Goal: Task Accomplishment & Management: Manage account settings

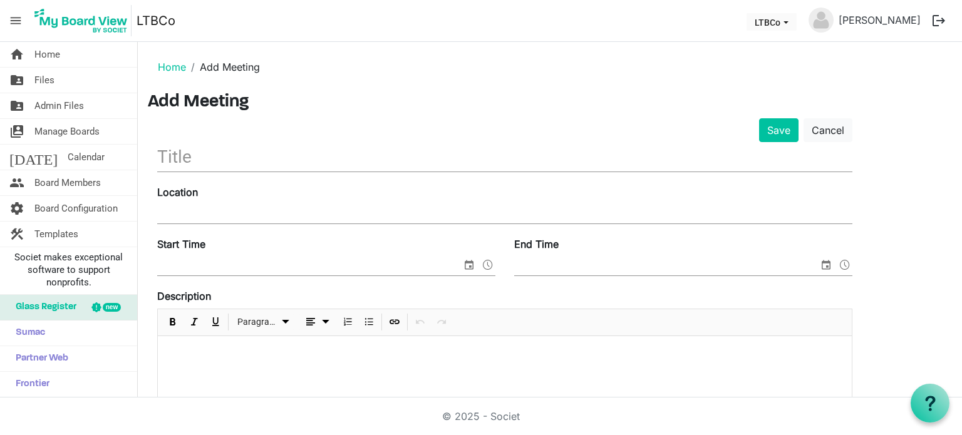
click at [180, 151] on input "text" at bounding box center [504, 156] width 695 height 29
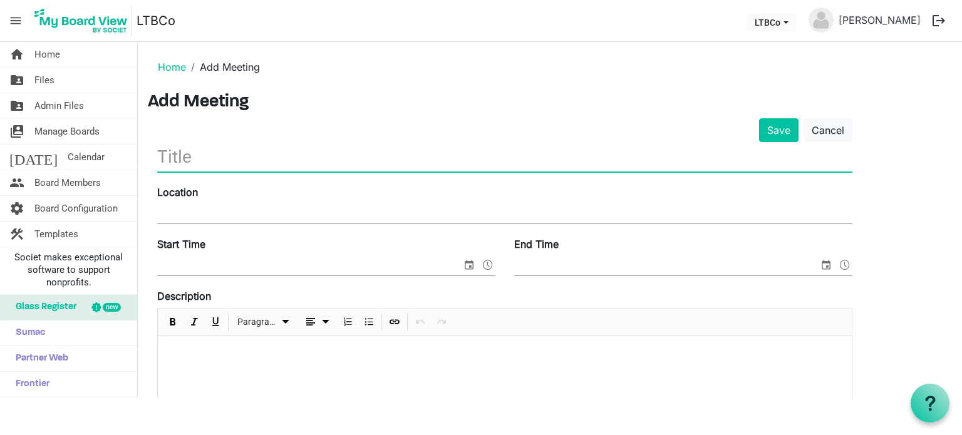
click at [273, 126] on div "Save Cancel" at bounding box center [505, 130] width 714 height 24
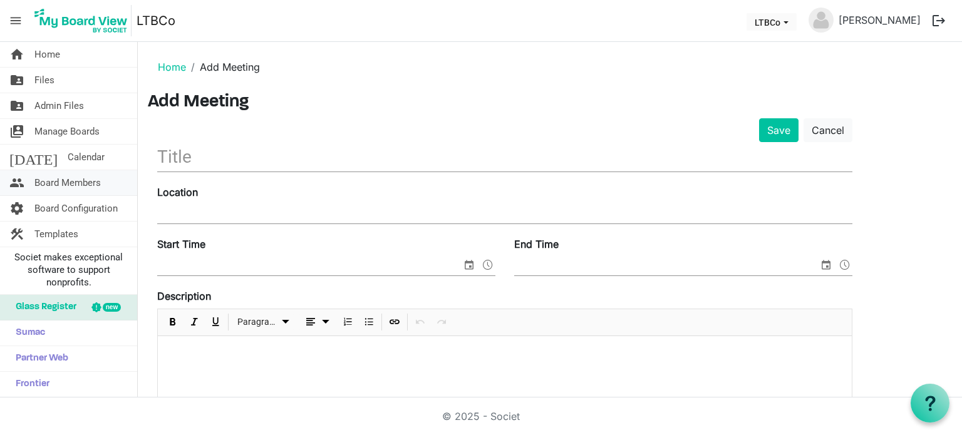
click at [51, 175] on span "Board Members" at bounding box center [67, 182] width 66 height 25
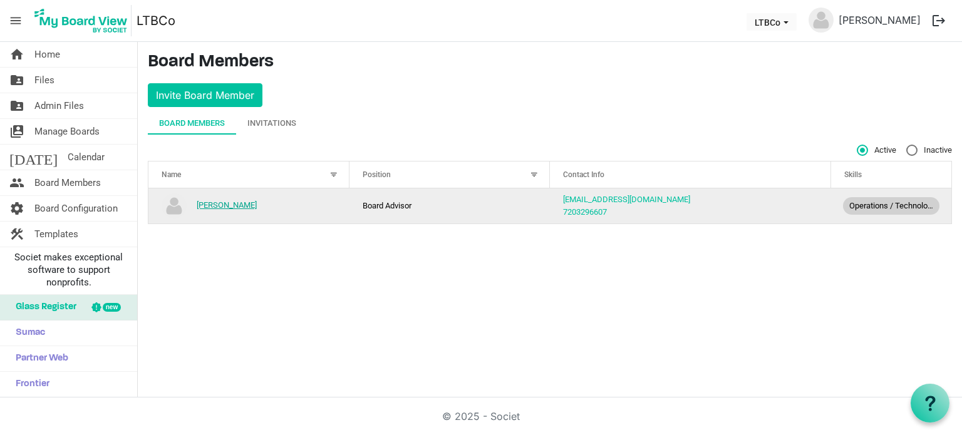
click at [225, 208] on link "[PERSON_NAME]" at bounding box center [227, 204] width 60 height 9
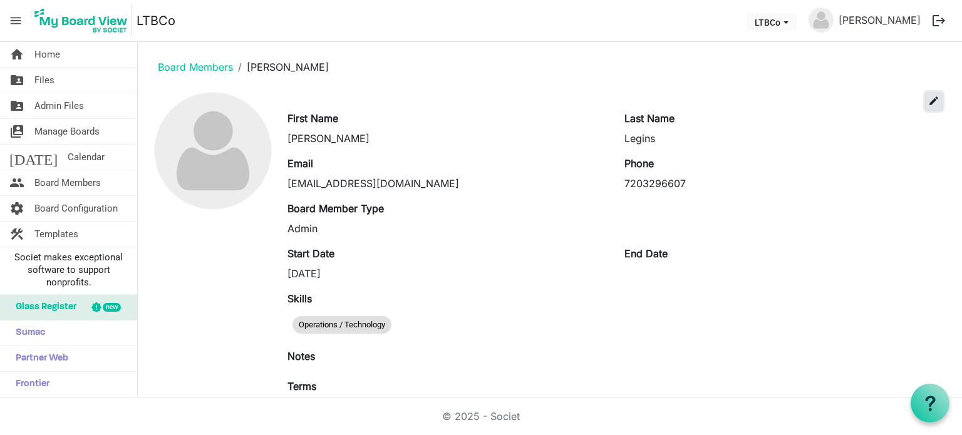
click at [928, 102] on span "edit" at bounding box center [933, 100] width 11 height 11
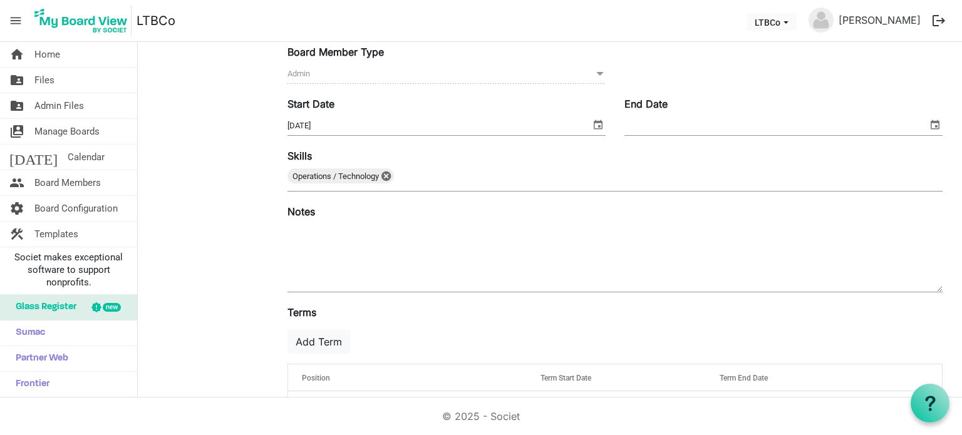
scroll to position [210, 0]
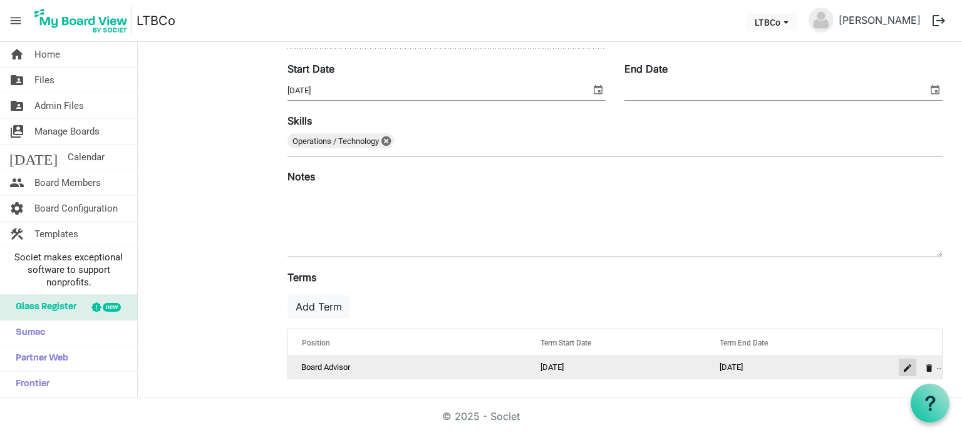
click at [903, 365] on span "is Command column column header" at bounding box center [907, 368] width 8 height 8
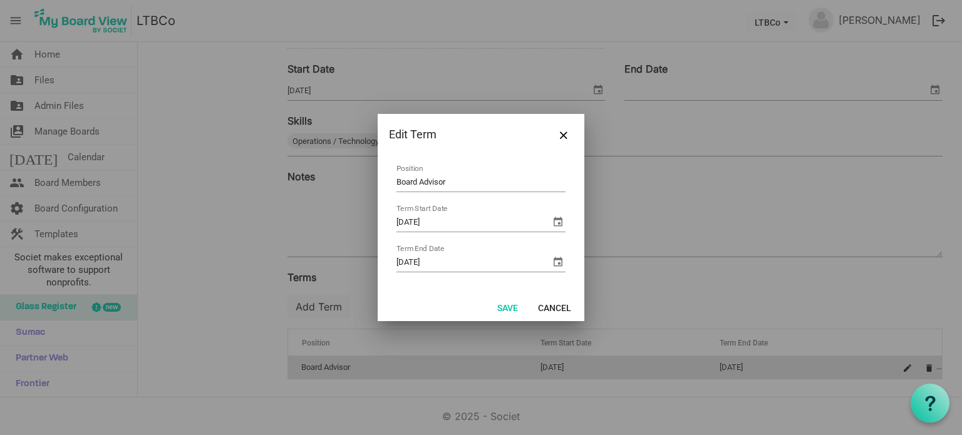
drag, startPoint x: 465, startPoint y: 181, endPoint x: 331, endPoint y: 185, distance: 134.7
click at [331, 185] on div "Edit Term Board Advisor Position 7/22/2025 Term Start Date 7/22/2035 Term End D…" at bounding box center [481, 217] width 962 height 435
type input "Board Member"
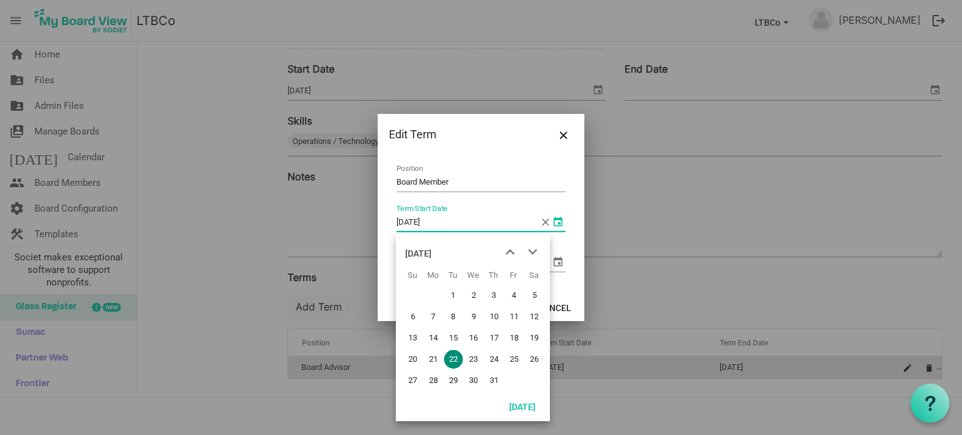
click at [557, 220] on span "select" at bounding box center [557, 221] width 15 height 15
click at [532, 250] on span "next month" at bounding box center [533, 252] width 22 height 23
click at [532, 249] on span "next month" at bounding box center [533, 252] width 22 height 23
click at [452, 340] on span "14" at bounding box center [453, 338] width 19 height 19
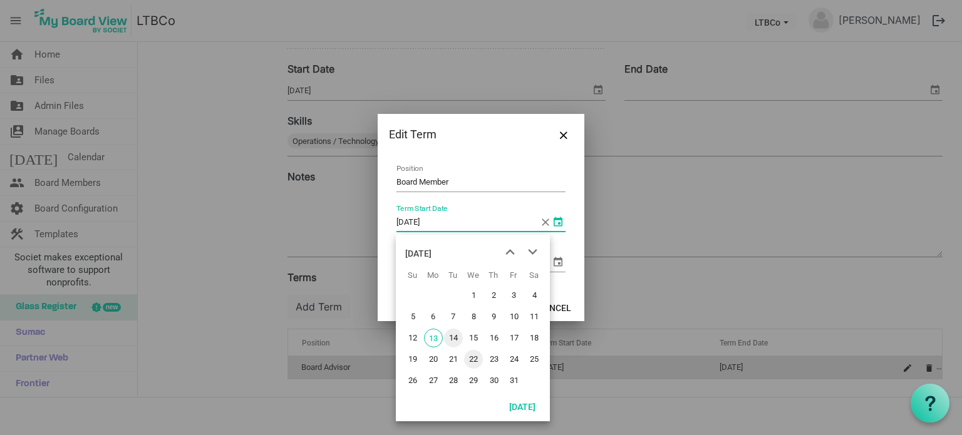
type input "10/14/2025"
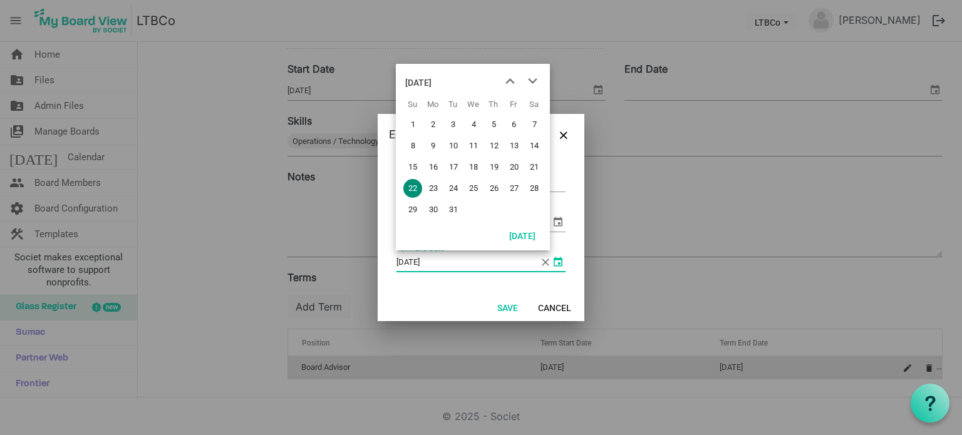
click at [556, 264] on span "select" at bounding box center [557, 261] width 15 height 15
click at [532, 83] on span "next month" at bounding box center [533, 81] width 22 height 23
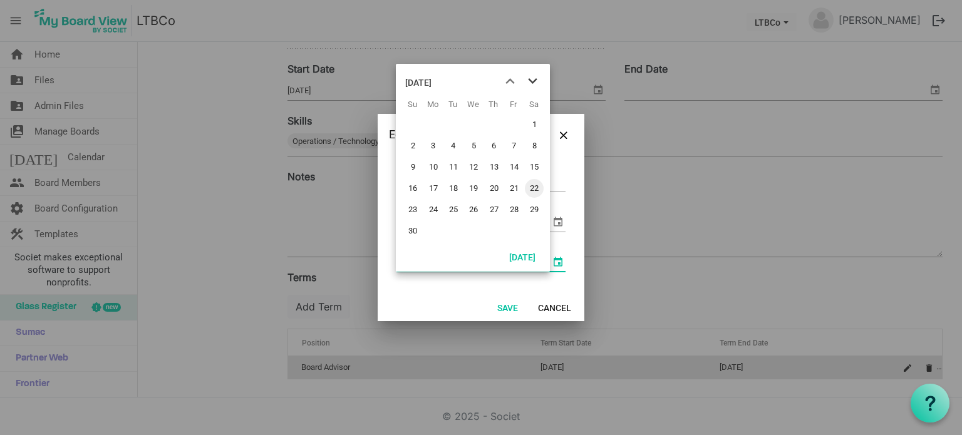
click at [532, 83] on span "next month" at bounding box center [533, 81] width 22 height 23
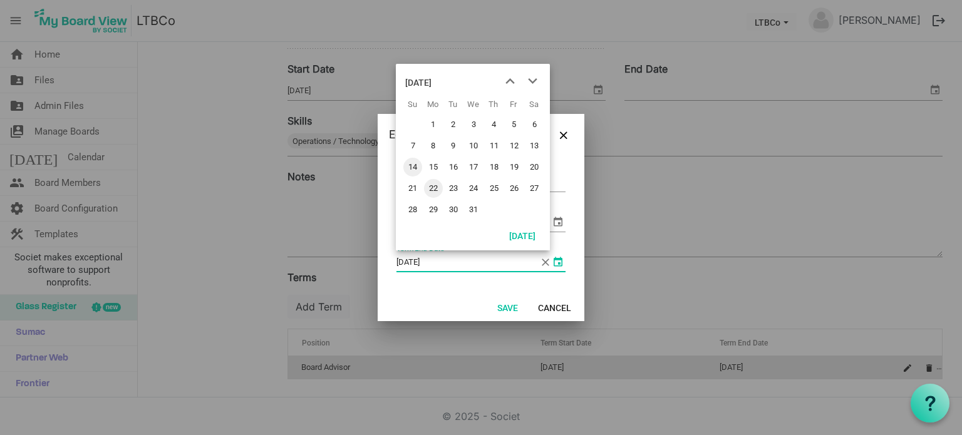
click at [412, 165] on span "14" at bounding box center [412, 167] width 19 height 19
click at [559, 262] on span "select" at bounding box center [557, 261] width 15 height 15
click at [431, 85] on div "October 2035" at bounding box center [418, 82] width 26 height 25
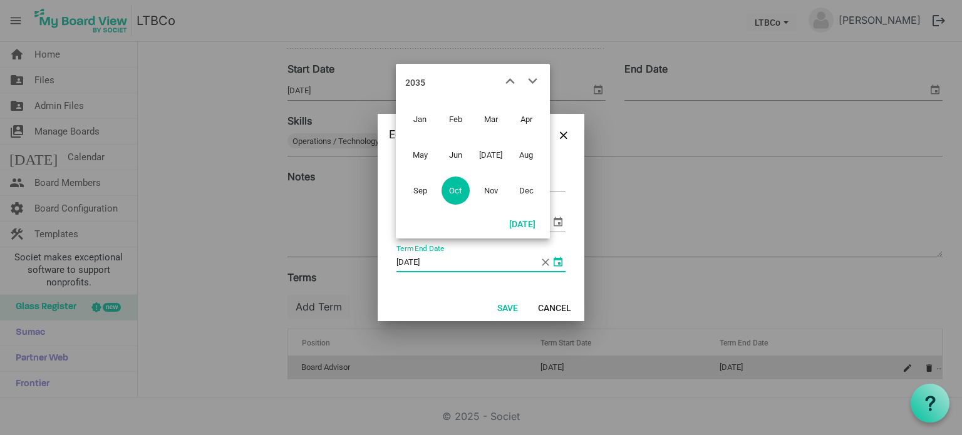
click at [416, 81] on div "2035" at bounding box center [415, 82] width 20 height 25
click at [507, 79] on span "previous month" at bounding box center [510, 81] width 22 height 23
click at [421, 192] on span "2027" at bounding box center [420, 191] width 28 height 28
click at [523, 220] on button "Today" at bounding box center [522, 224] width 43 height 18
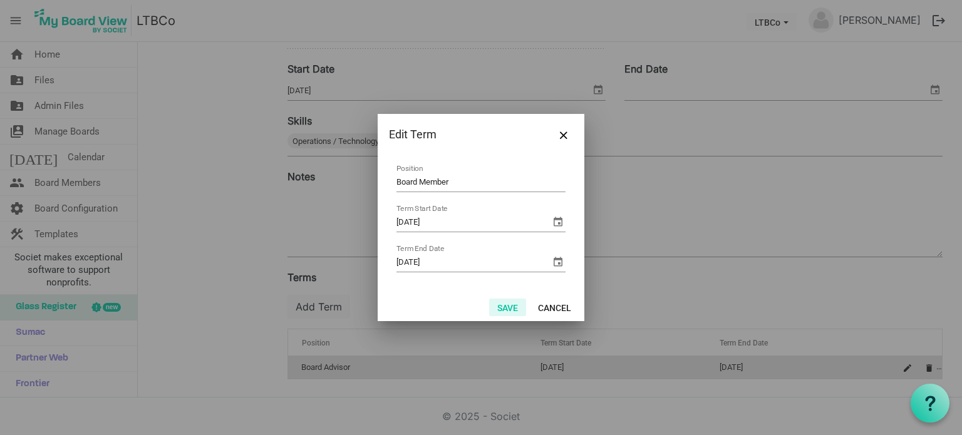
click at [511, 305] on button "Save" at bounding box center [507, 308] width 37 height 18
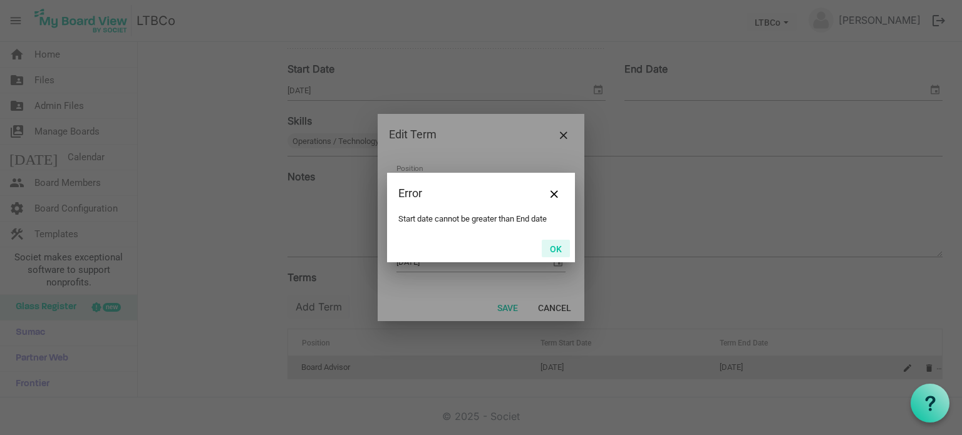
click at [553, 249] on button "OK" at bounding box center [556, 249] width 28 height 18
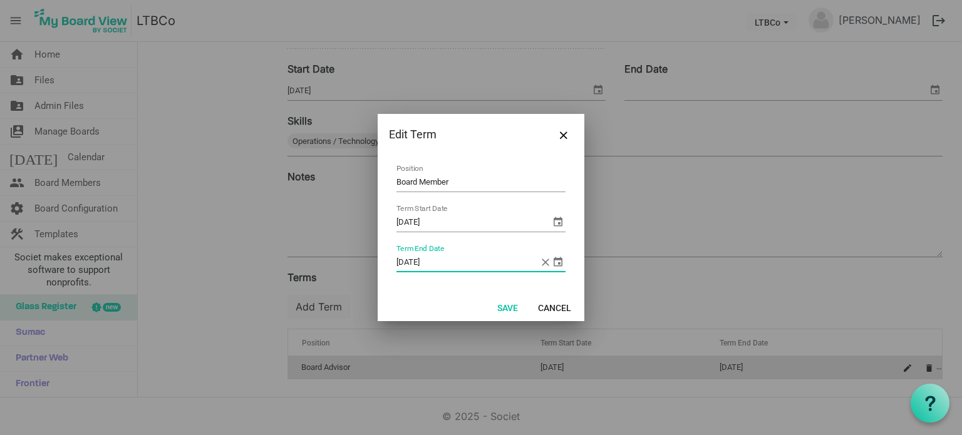
click at [463, 267] on input "10/13/2025" at bounding box center [467, 262] width 143 height 19
click at [440, 260] on input "10/13/2025" at bounding box center [467, 262] width 143 height 19
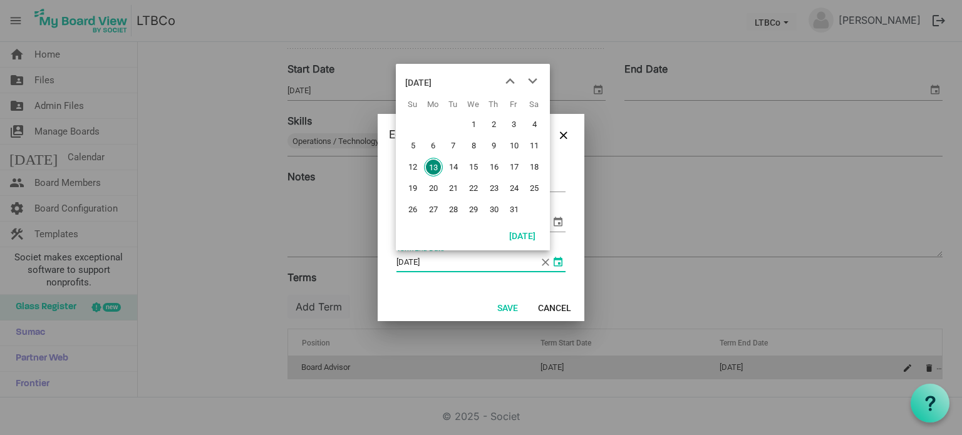
click at [558, 259] on span "select" at bounding box center [557, 261] width 15 height 15
click at [431, 81] on div "October 2025" at bounding box center [418, 82] width 26 height 25
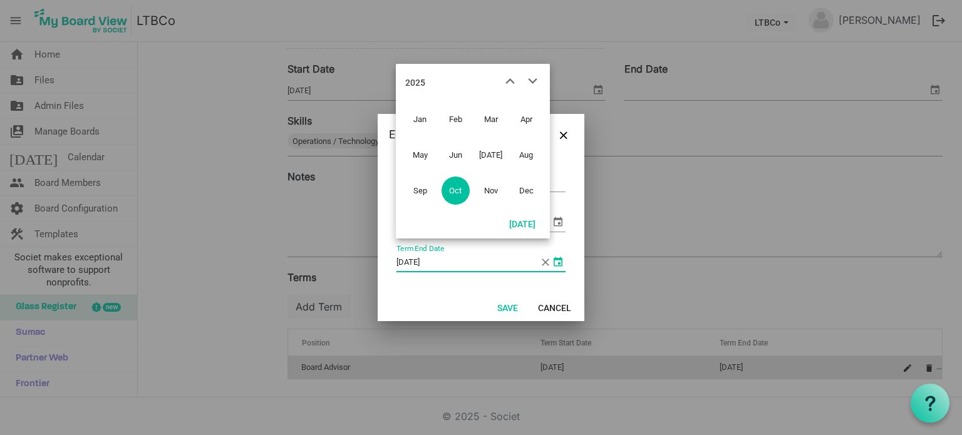
click at [429, 81] on div "2025" at bounding box center [473, 79] width 154 height 31
click at [426, 81] on div "2025" at bounding box center [473, 79] width 154 height 31
click at [424, 81] on div "2025" at bounding box center [415, 82] width 20 height 25
click at [418, 192] on span "2027" at bounding box center [420, 191] width 28 height 28
click at [478, 259] on input "10/13/2025" at bounding box center [467, 262] width 143 height 19
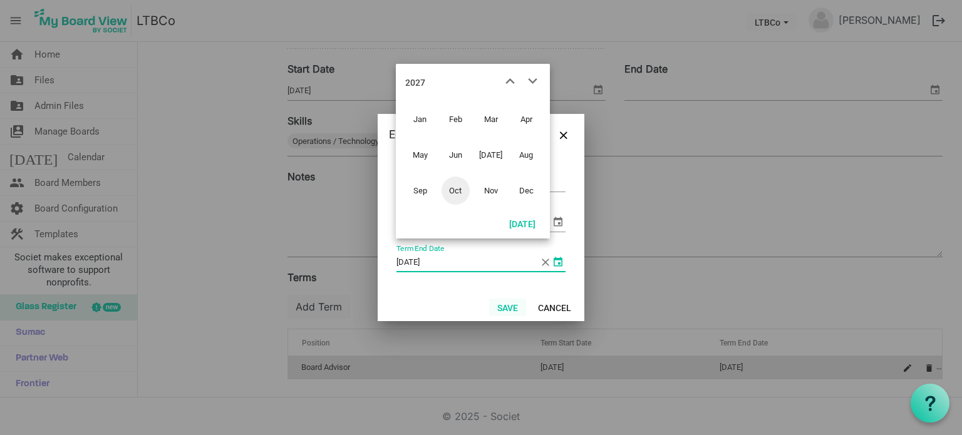
type input "10/13/2027"
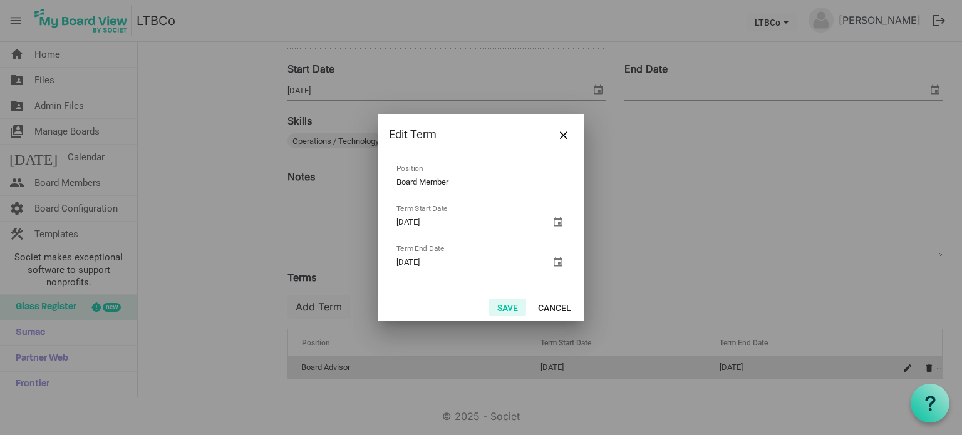
click at [509, 304] on button "Save" at bounding box center [507, 308] width 37 height 18
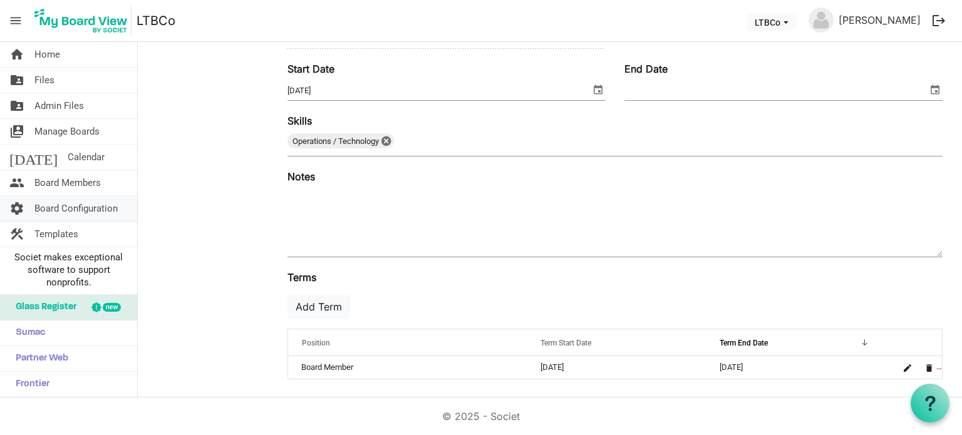
click at [100, 209] on span "Board Configuration" at bounding box center [75, 208] width 83 height 25
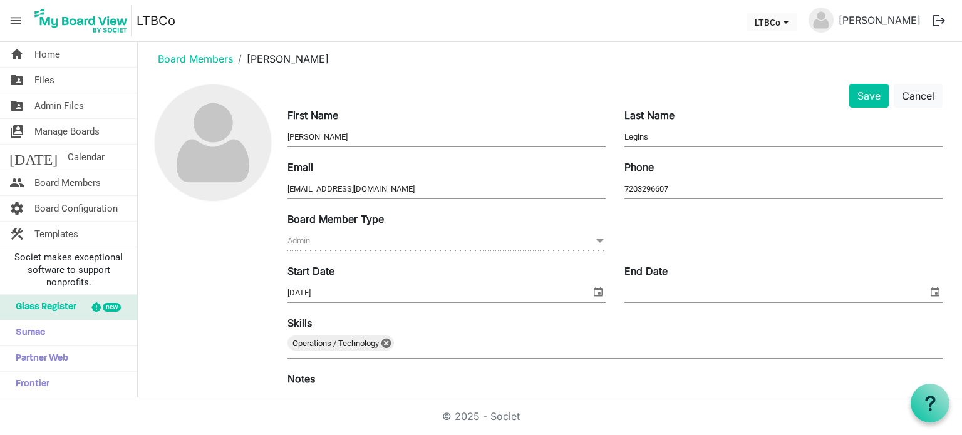
scroll to position [0, 0]
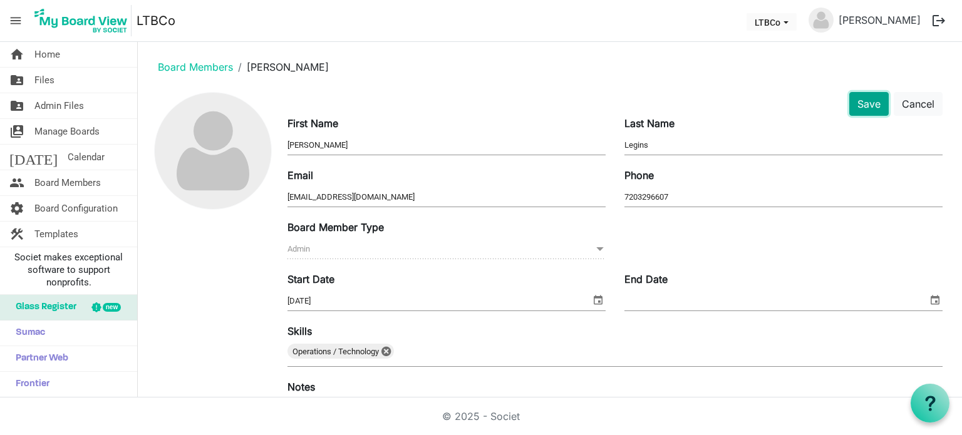
click at [849, 107] on button "Save" at bounding box center [868, 104] width 39 height 24
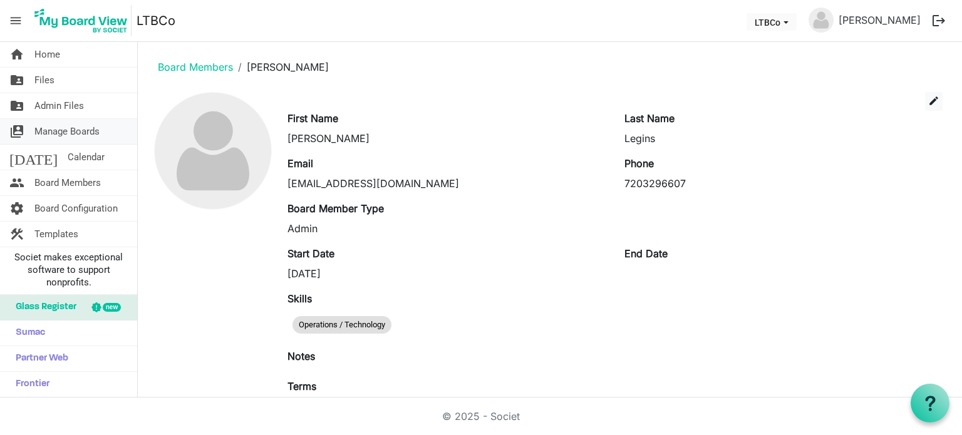
click at [45, 126] on span "Manage Boards" at bounding box center [66, 131] width 65 height 25
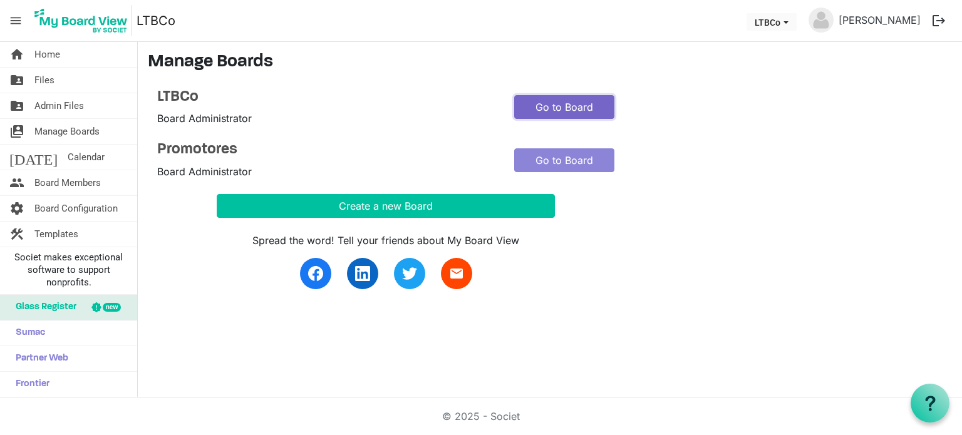
click at [544, 108] on link "Go to Board" at bounding box center [564, 107] width 100 height 24
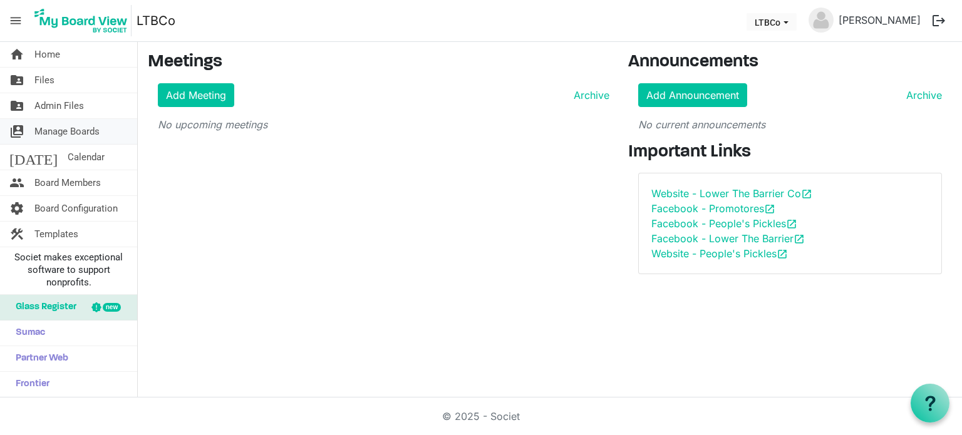
click at [73, 133] on span "Manage Boards" at bounding box center [66, 131] width 65 height 25
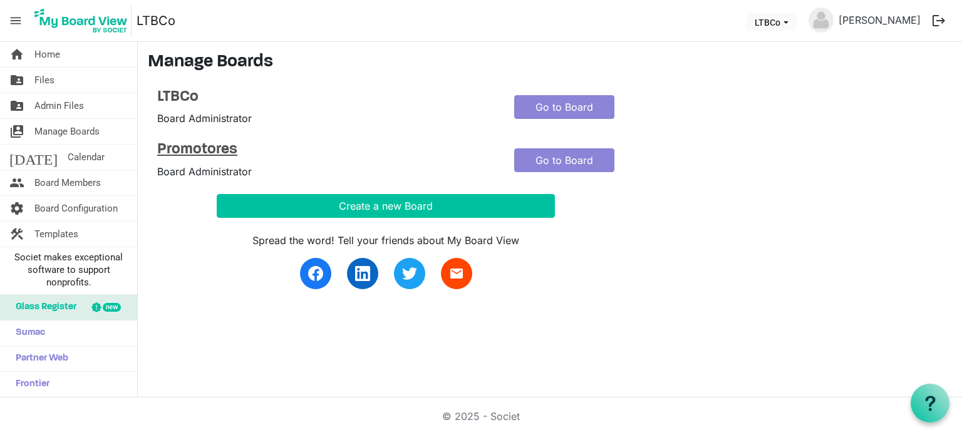
click at [221, 151] on h4 "Promotores" at bounding box center [326, 150] width 338 height 18
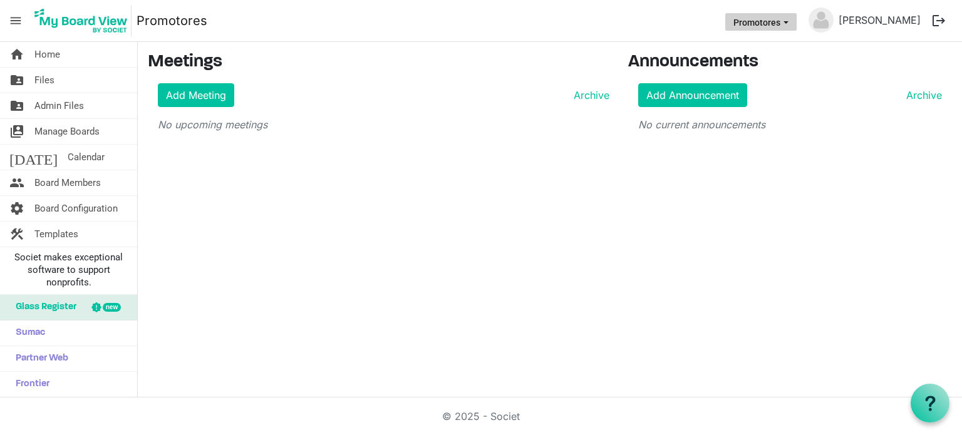
click at [791, 22] on span "Promotores dropdownbutton" at bounding box center [785, 22] width 11 height 5
click at [551, 250] on div "home Home folder_shared Files folder_shared Admin Files switch_account Manage B…" at bounding box center [481, 220] width 962 height 356
click at [70, 210] on span "Board Configuration" at bounding box center [75, 208] width 83 height 25
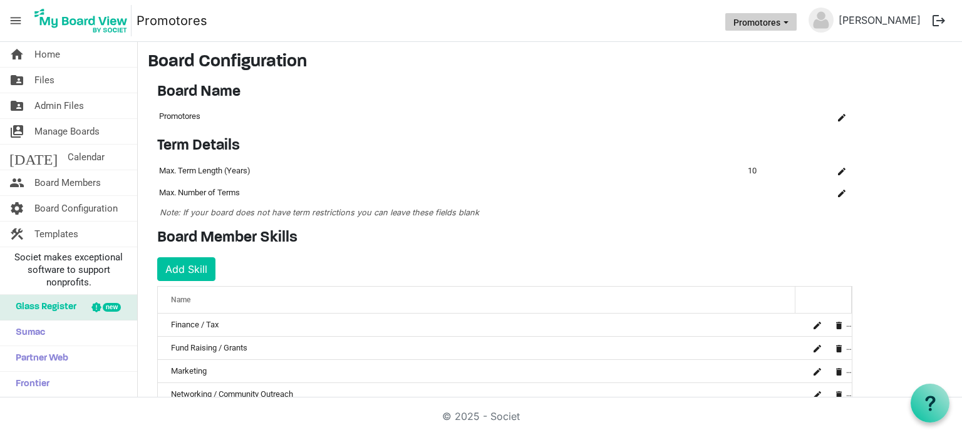
click at [791, 20] on span "Promotores dropdownbutton" at bounding box center [785, 22] width 11 height 5
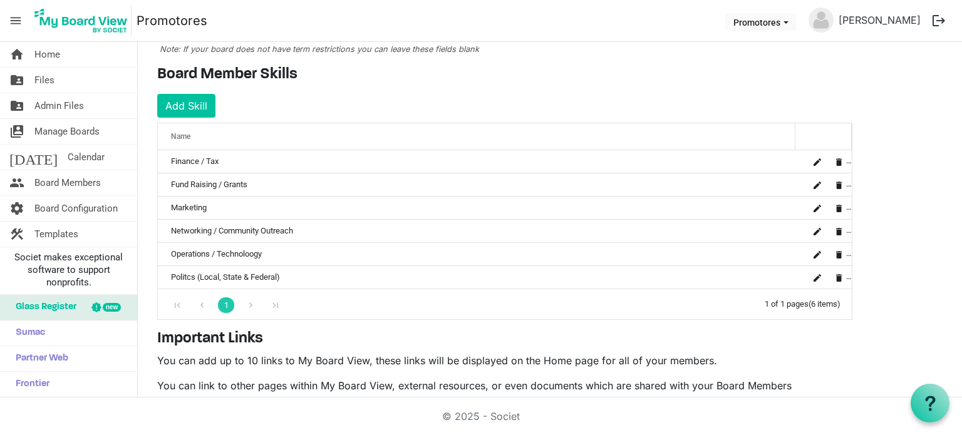
scroll to position [283, 0]
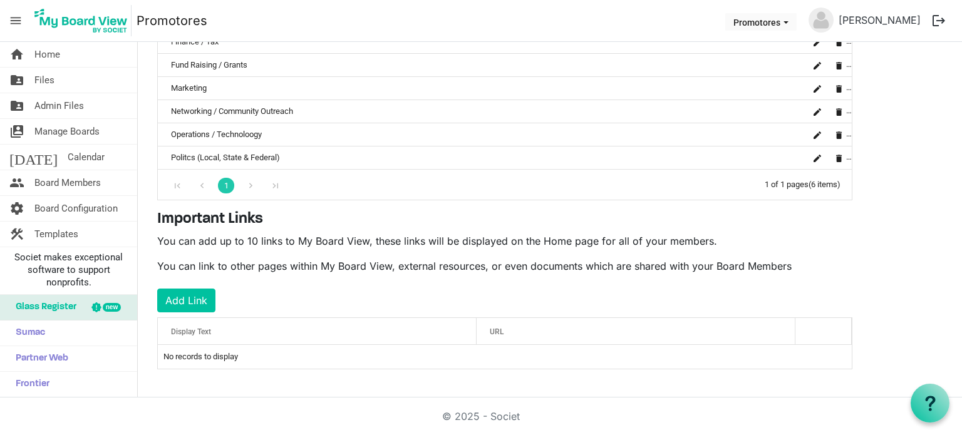
click at [20, 25] on span "menu" at bounding box center [16, 21] width 24 height 24
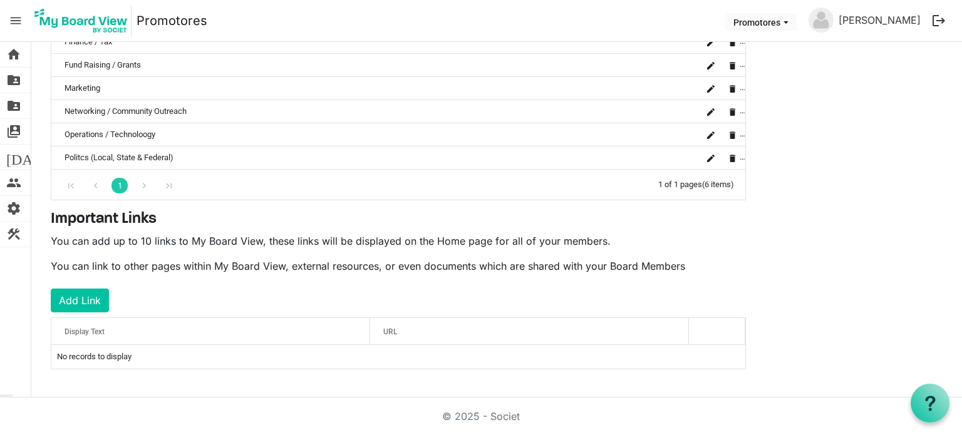
scroll to position [0, 0]
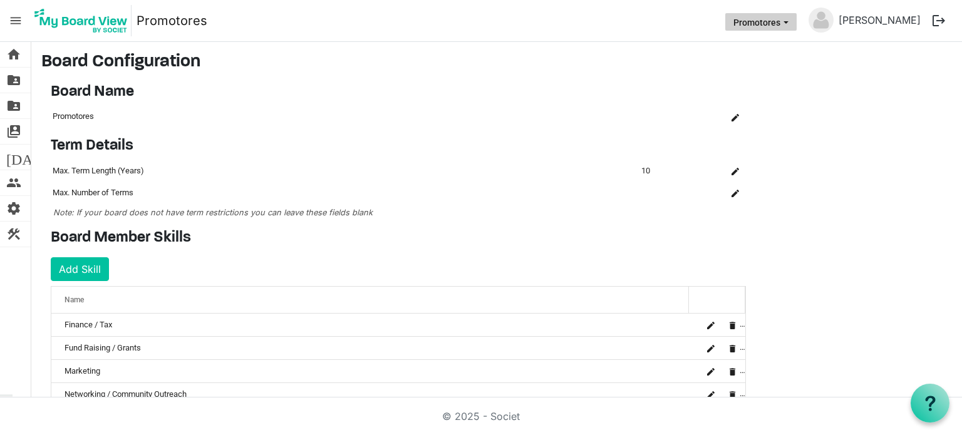
click at [796, 26] on button "Promotores" at bounding box center [760, 22] width 71 height 18
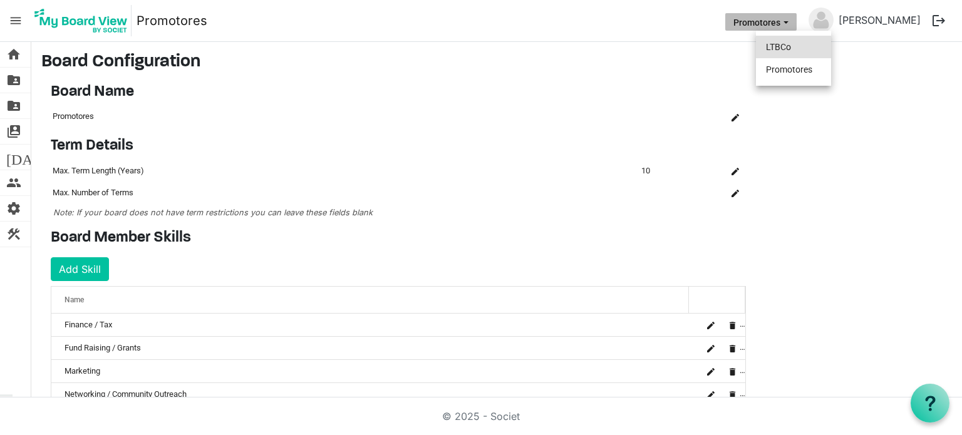
click at [786, 51] on li "LTBCo" at bounding box center [793, 47] width 75 height 23
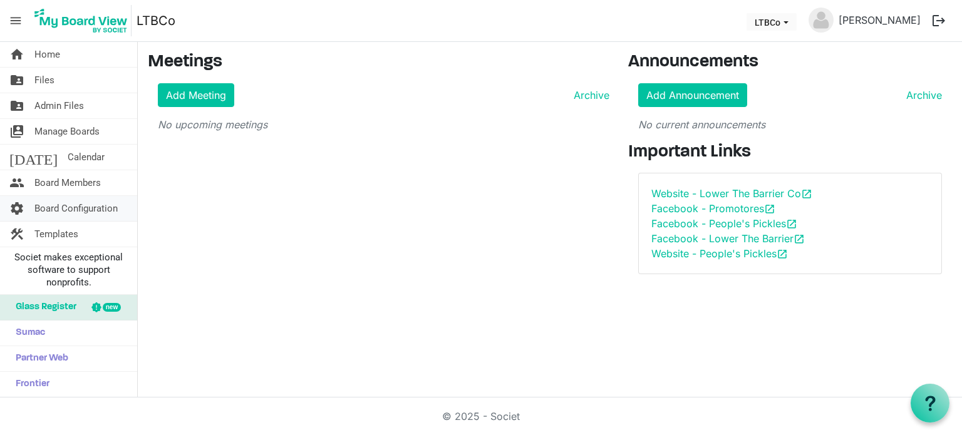
click at [92, 202] on span "Board Configuration" at bounding box center [75, 208] width 83 height 25
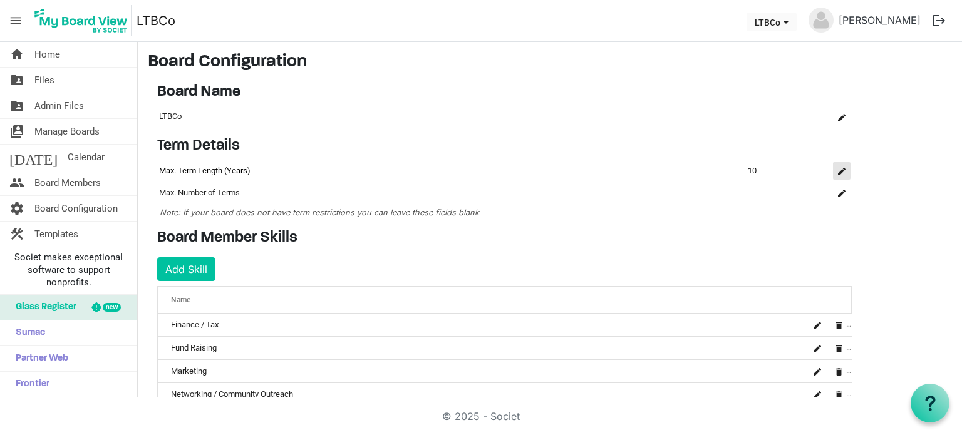
click at [843, 172] on span "is Command column column header" at bounding box center [842, 172] width 8 height 8
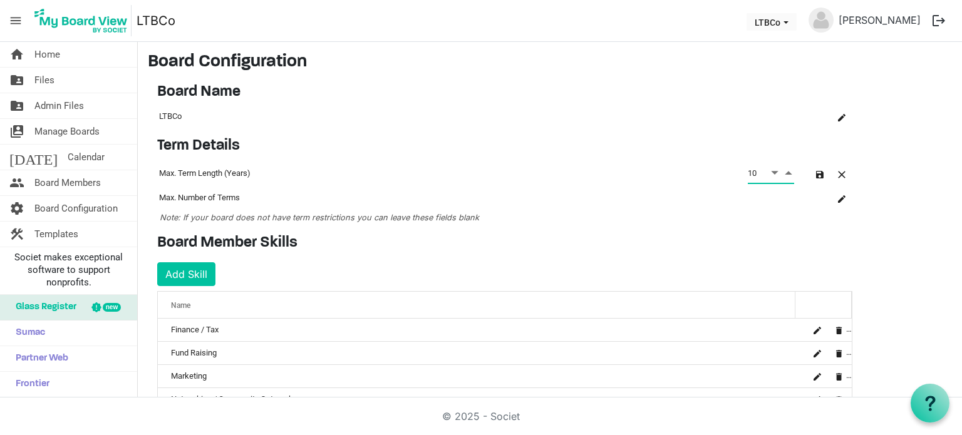
click at [786, 170] on span "Increment value" at bounding box center [788, 173] width 11 height 16
click at [774, 170] on span "Decrement value" at bounding box center [774, 173] width 11 height 16
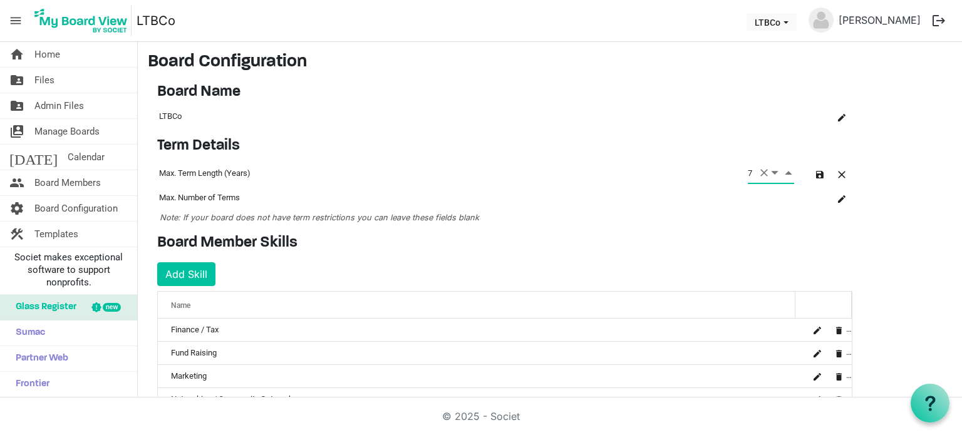
click at [774, 170] on span "Decrement value" at bounding box center [774, 173] width 11 height 16
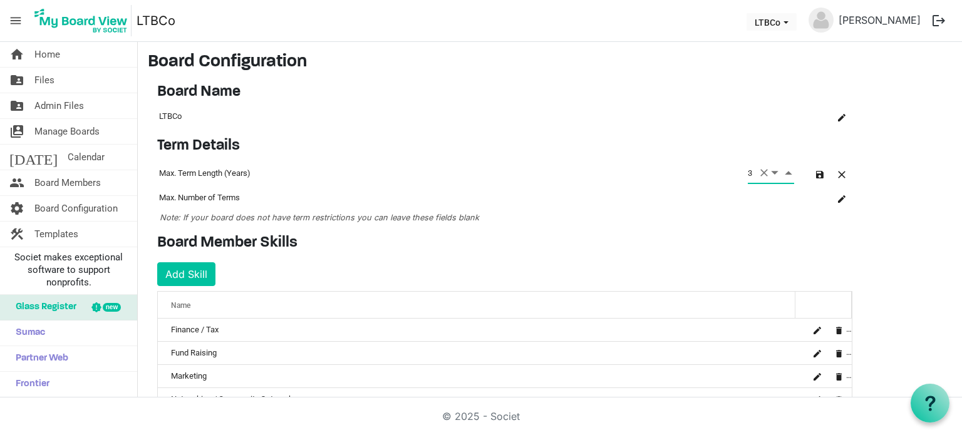
type input "2"
click at [915, 143] on main "Board Configuration Board Name OK OK Cancel Name board-name-grid_header_table L…" at bounding box center [550, 410] width 824 height 737
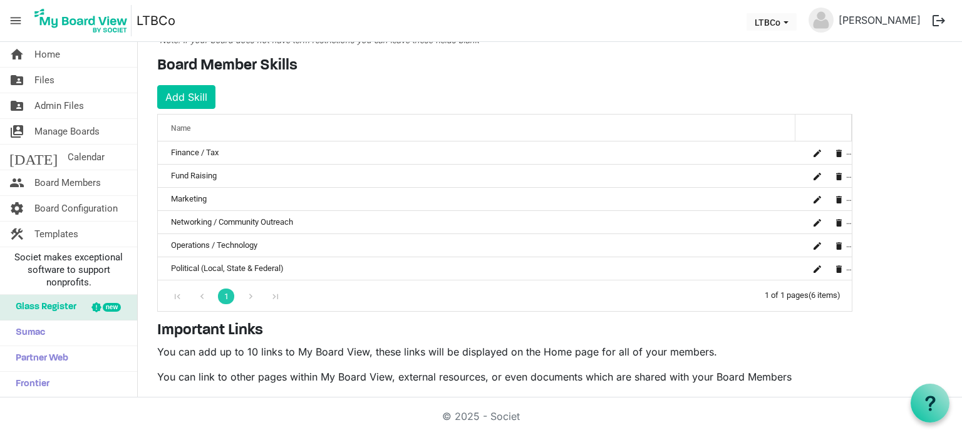
scroll to position [178, 0]
click at [182, 92] on button "Add Skill" at bounding box center [186, 97] width 58 height 24
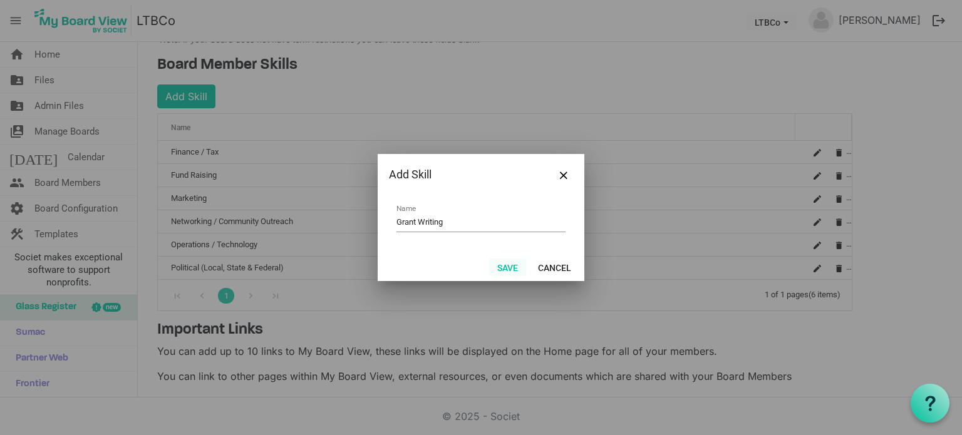
type input "Grant Writing"
click at [503, 269] on button "Save" at bounding box center [507, 268] width 37 height 18
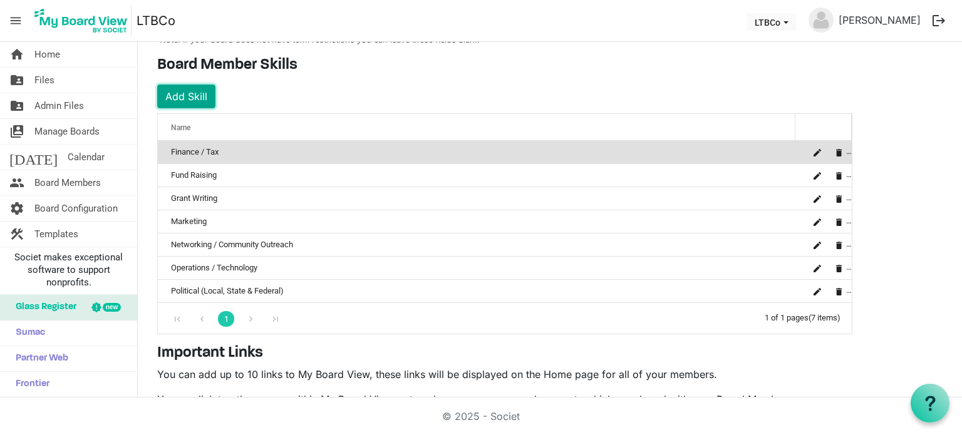
click at [193, 96] on button "Add Skill" at bounding box center [186, 97] width 58 height 24
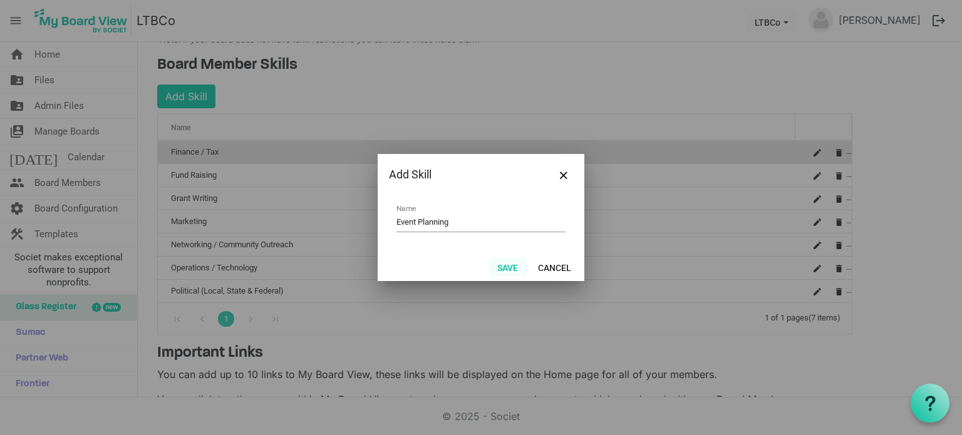
type input "Event Planning"
click at [515, 265] on button "Save" at bounding box center [507, 268] width 37 height 18
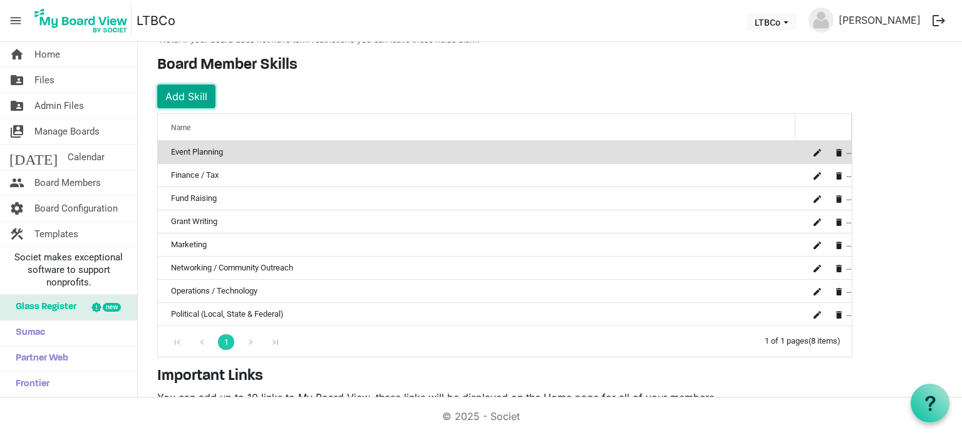
click at [178, 91] on button "Add Skill" at bounding box center [186, 97] width 58 height 24
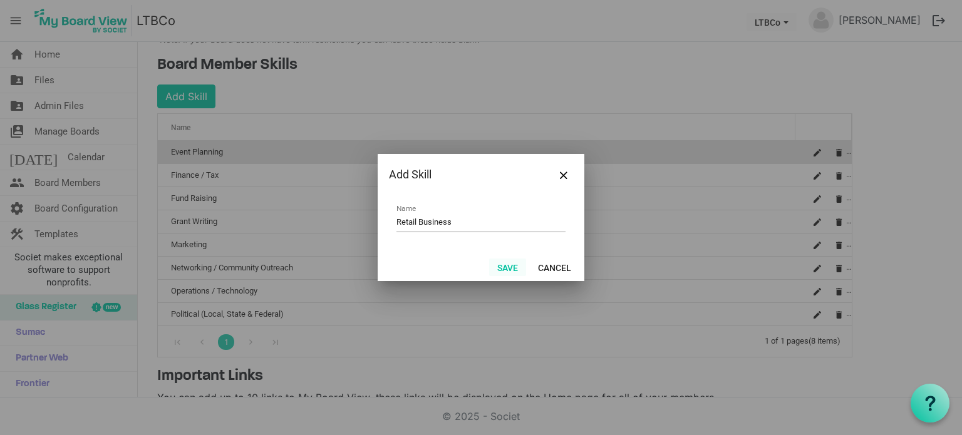
type input "Retail Business"
click at [505, 265] on button "Save" at bounding box center [507, 268] width 37 height 18
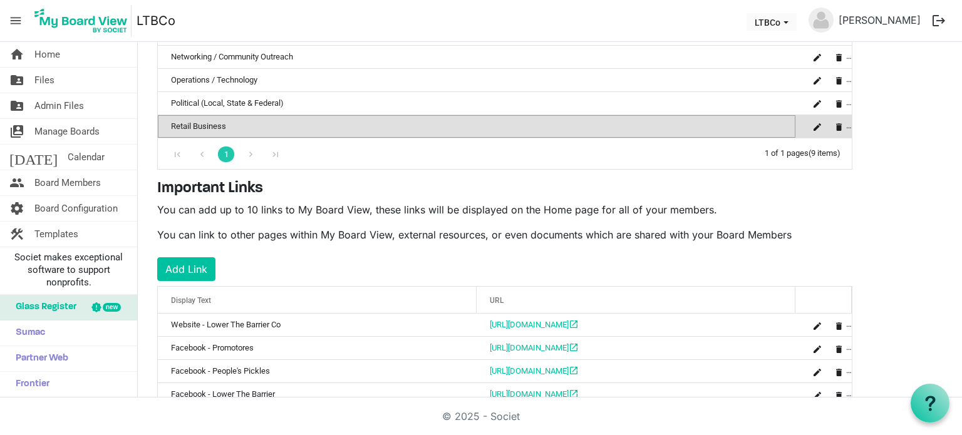
scroll to position [448, 0]
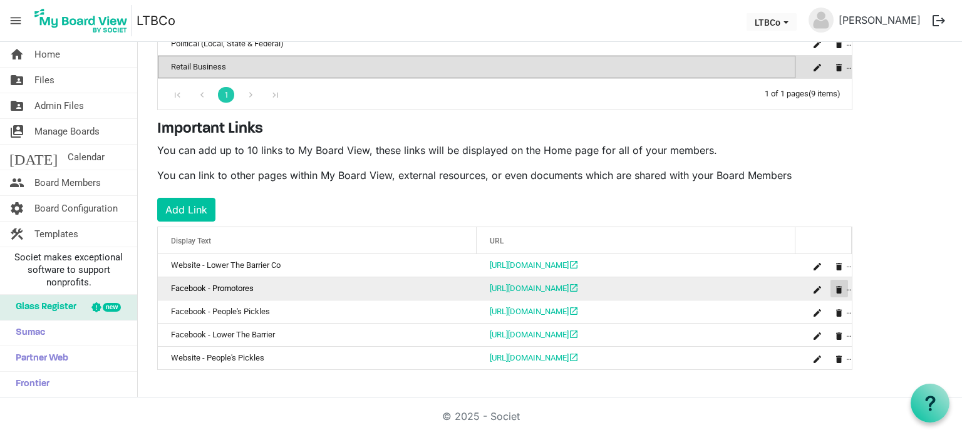
click at [836, 286] on span "is Command column column header" at bounding box center [839, 290] width 8 height 8
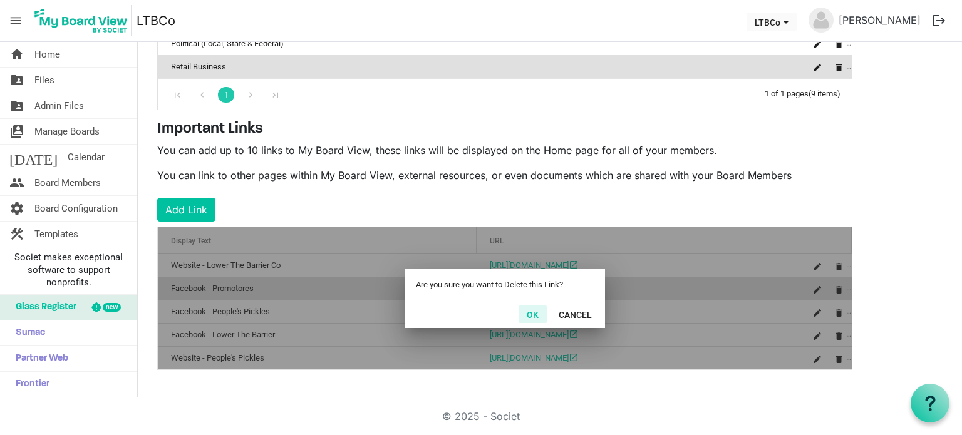
click at [535, 309] on button "OK" at bounding box center [532, 315] width 28 height 18
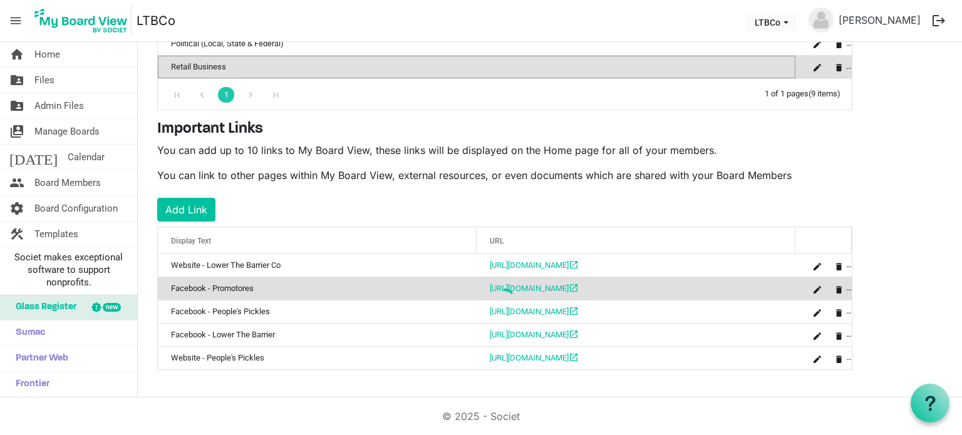
scroll to position [425, 0]
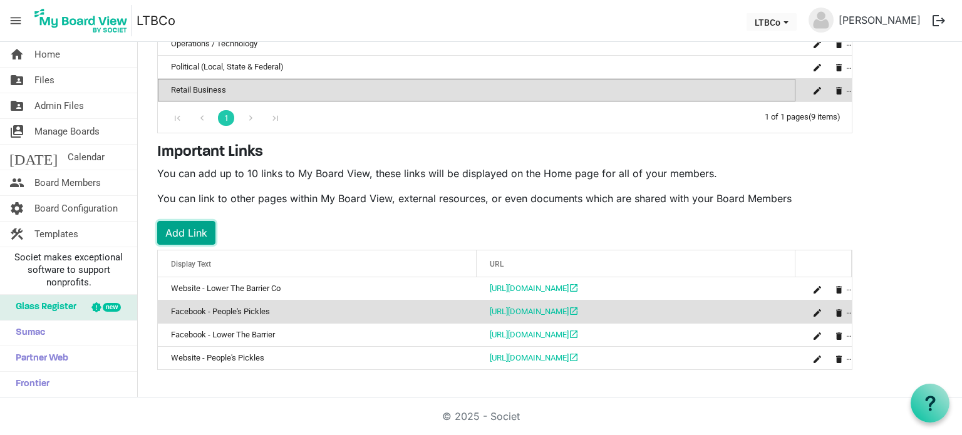
click at [190, 225] on button "Add Link" at bounding box center [186, 233] width 58 height 24
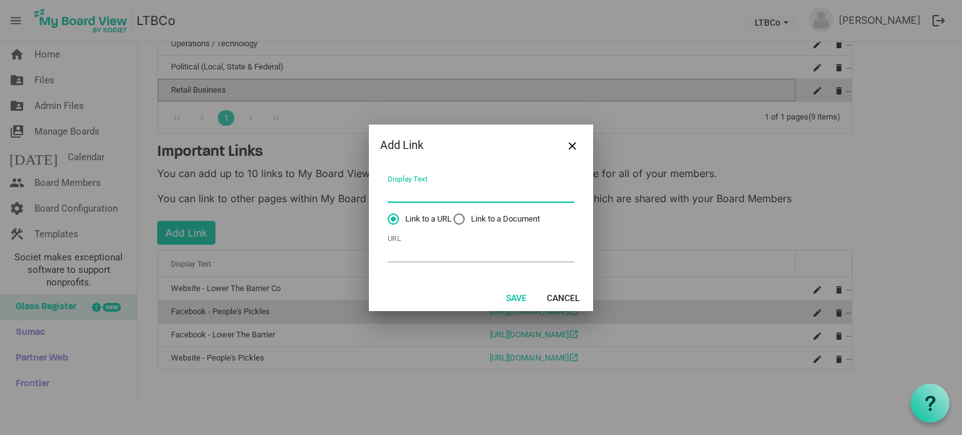
click at [468, 198] on input "Display Text" at bounding box center [481, 192] width 187 height 19
type input "Pathway 2 Progress"
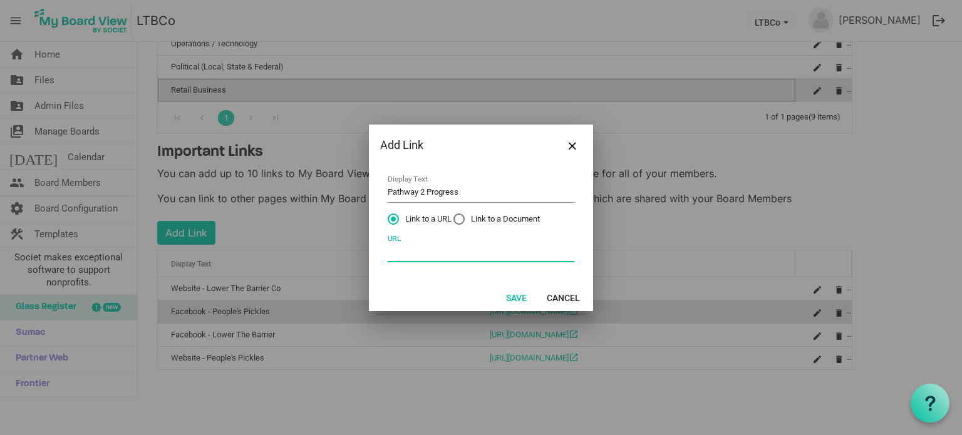
click at [453, 246] on input "URL" at bounding box center [481, 252] width 187 height 19
paste input "https://pathway2progress.life/"
type input "https://pathway2progress.life/"
click at [518, 296] on button "Save" at bounding box center [516, 298] width 37 height 18
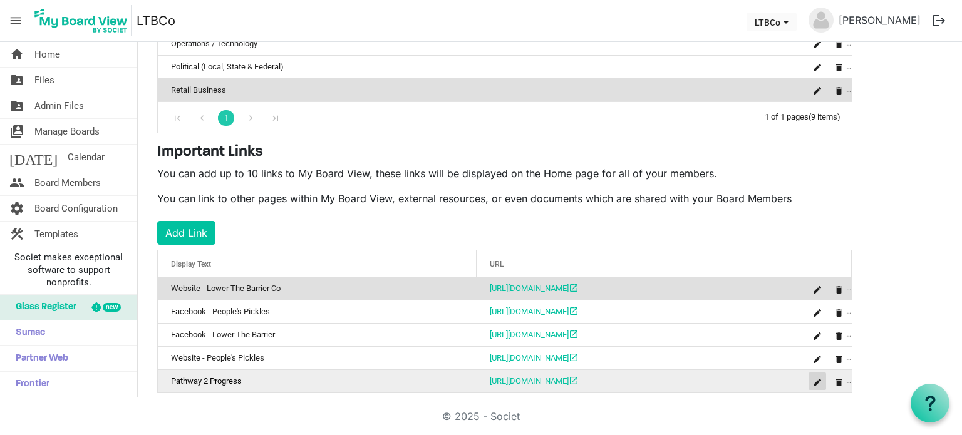
click at [819, 379] on span "is Command column column header" at bounding box center [817, 383] width 8 height 8
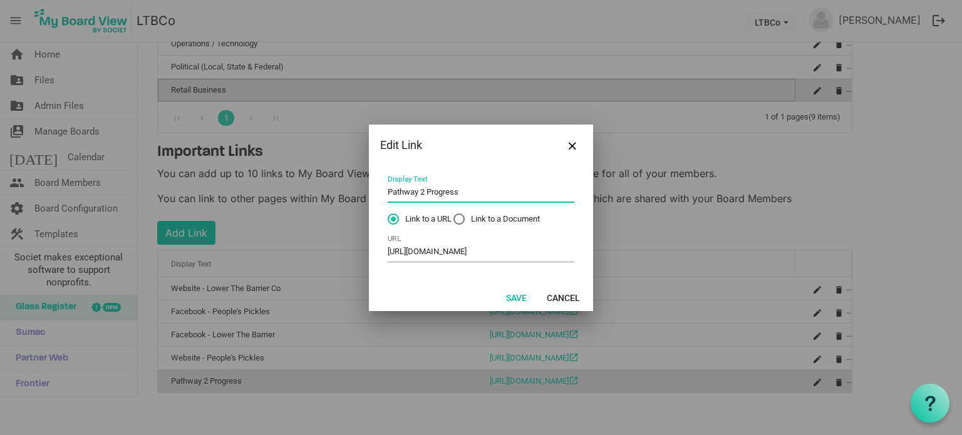
click at [510, 193] on input "Pathway 2 Progress" at bounding box center [481, 192] width 187 height 19
type input "Website - Pathway 2 Progress"
click at [516, 292] on button "Save" at bounding box center [516, 298] width 37 height 18
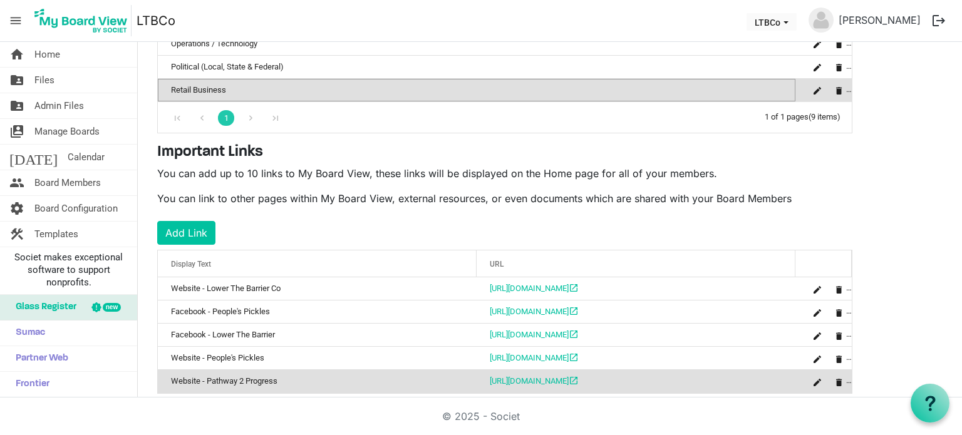
click at [846, 378] on div "is Command column column header" at bounding box center [828, 382] width 44 height 18
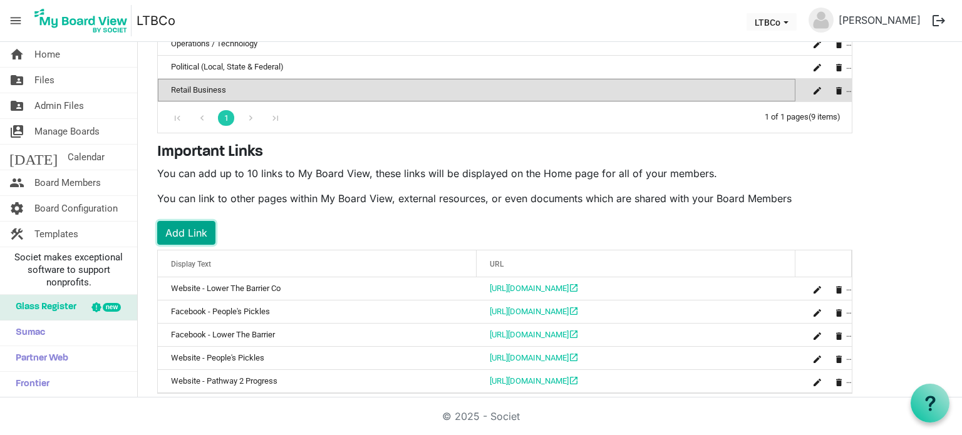
click at [192, 234] on button "Add Link" at bounding box center [186, 233] width 58 height 24
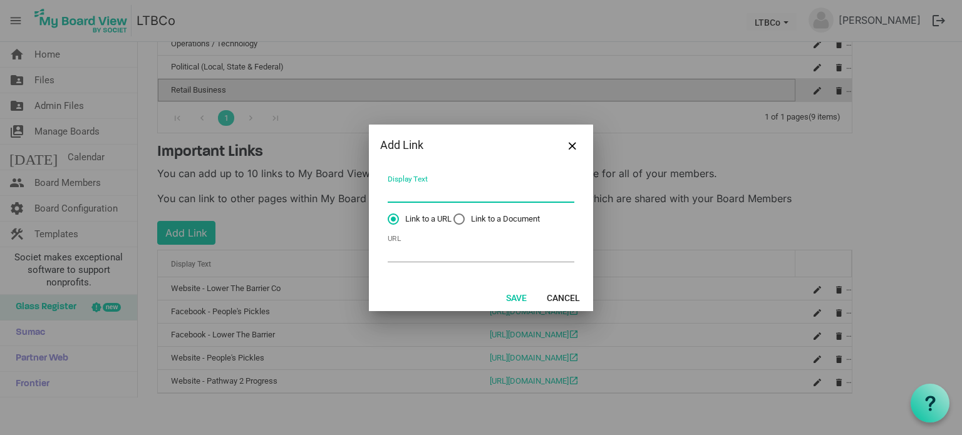
click at [453, 199] on input "Display Text" at bounding box center [481, 192] width 187 height 19
type input "Facebook - Pathway 2 Progress"
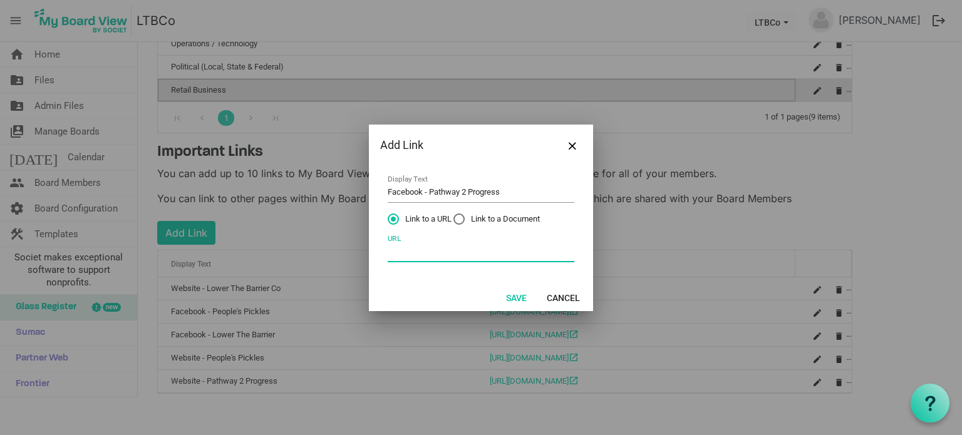
click at [434, 249] on input "URL" at bounding box center [481, 252] width 187 height 19
paste input "https://www.facebook.com/profile.php?id=61578020262681"
type input "https://www.facebook.com/profile.php?id=61578020262681"
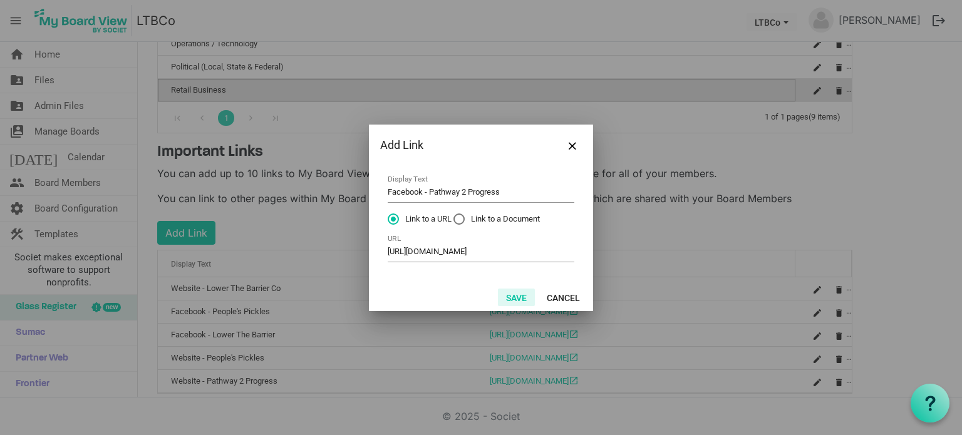
click at [520, 296] on button "Save" at bounding box center [516, 298] width 37 height 18
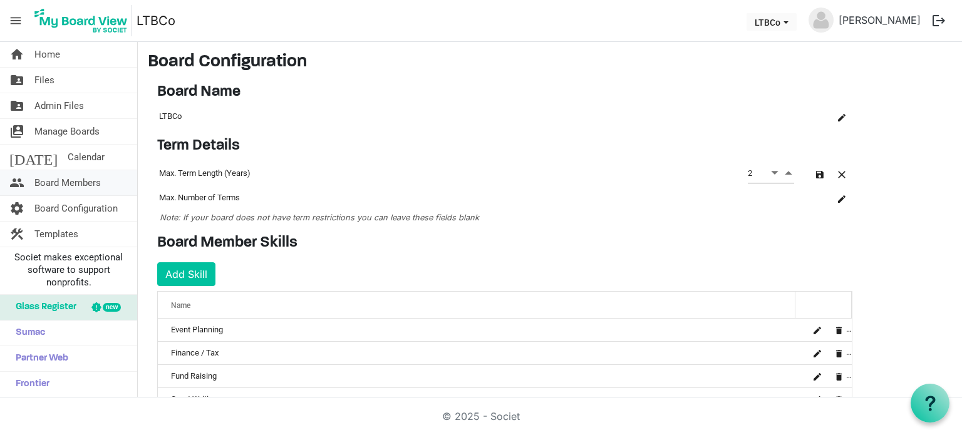
click at [69, 174] on span "Board Members" at bounding box center [67, 182] width 66 height 25
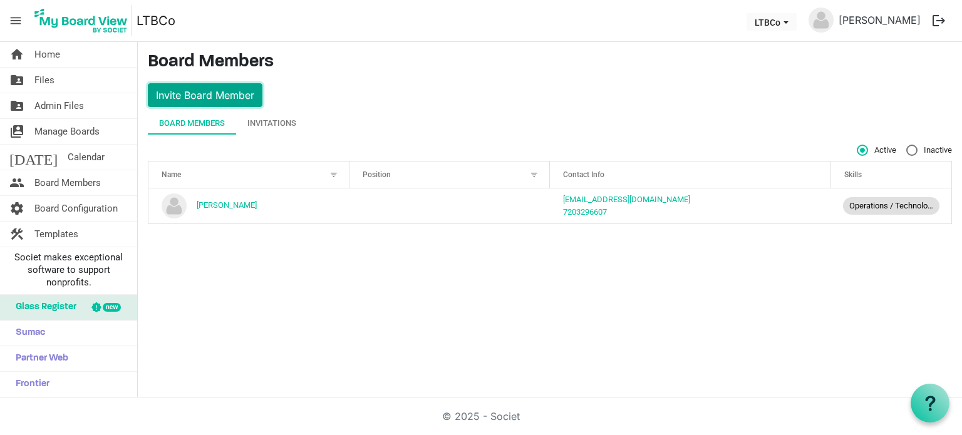
click at [185, 98] on button "Invite Board Member" at bounding box center [205, 95] width 115 height 24
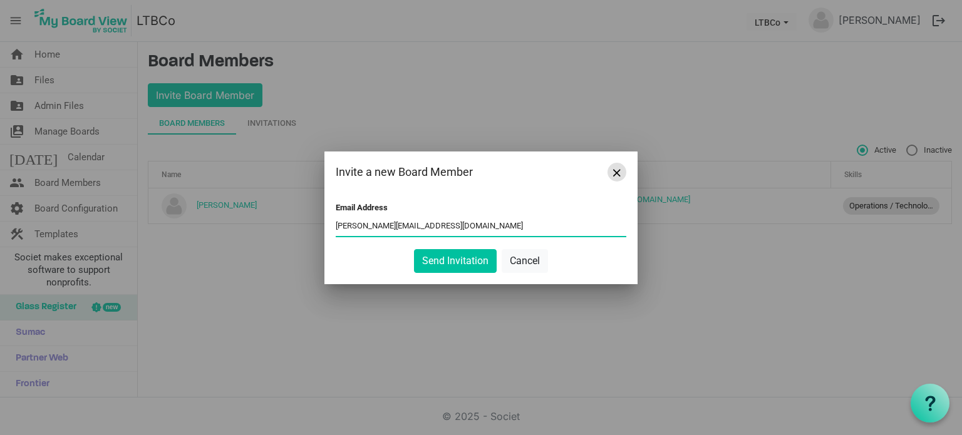
type input "[PERSON_NAME][EMAIL_ADDRESS][DOMAIN_NAME]"
click at [618, 177] on button "Close" at bounding box center [616, 172] width 19 height 19
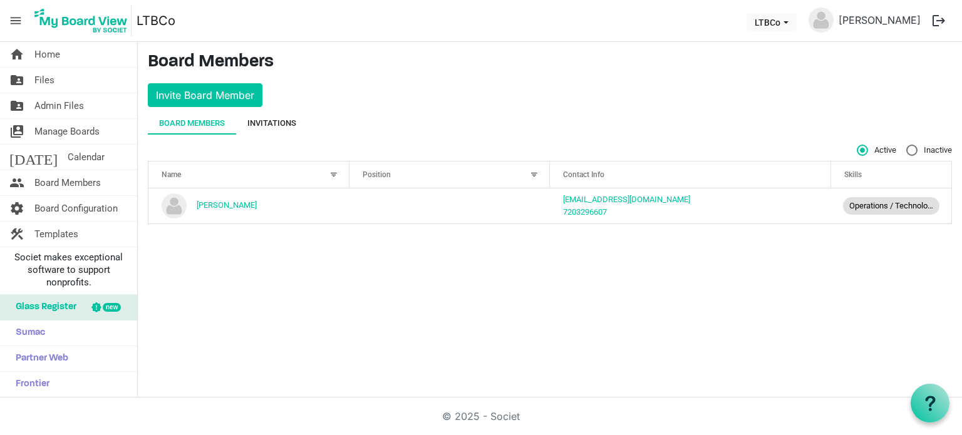
click at [266, 124] on div "Invitations" at bounding box center [271, 123] width 49 height 13
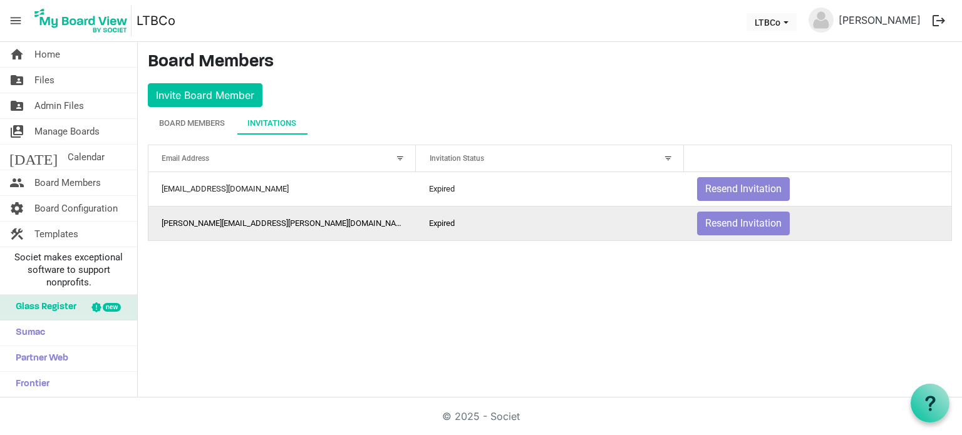
click at [354, 225] on td "[PERSON_NAME][EMAIL_ADDRESS][PERSON_NAME][DOMAIN_NAME]" at bounding box center [281, 223] width 267 height 34
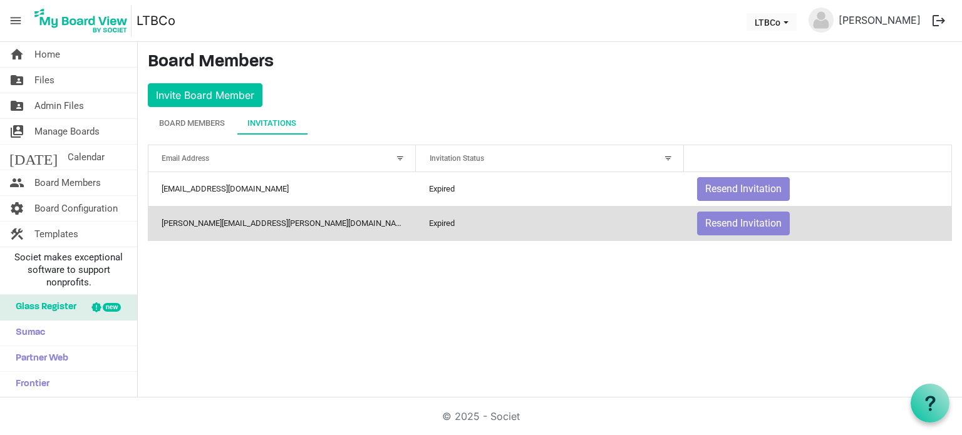
drag, startPoint x: 354, startPoint y: 225, endPoint x: 322, endPoint y: 227, distance: 32.0
click at [322, 227] on td "[PERSON_NAME][EMAIL_ADDRESS][PERSON_NAME][DOMAIN_NAME]" at bounding box center [281, 223] width 267 height 34
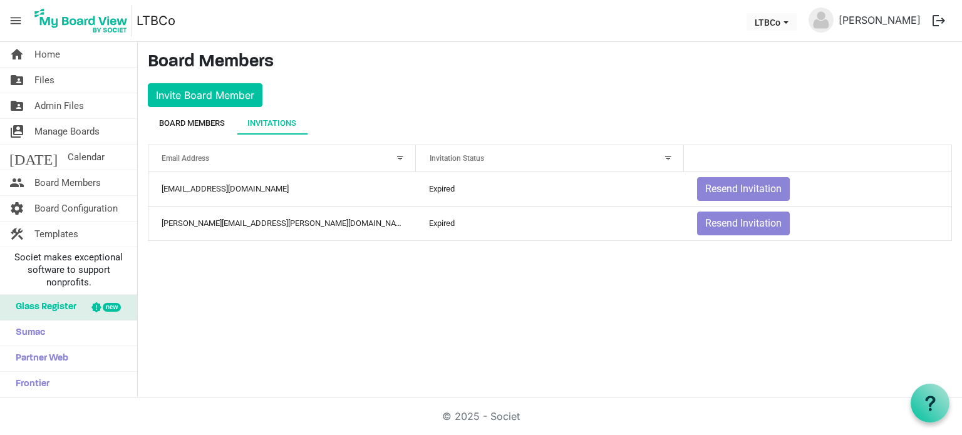
click at [194, 117] on div "Board Members" at bounding box center [192, 123] width 66 height 13
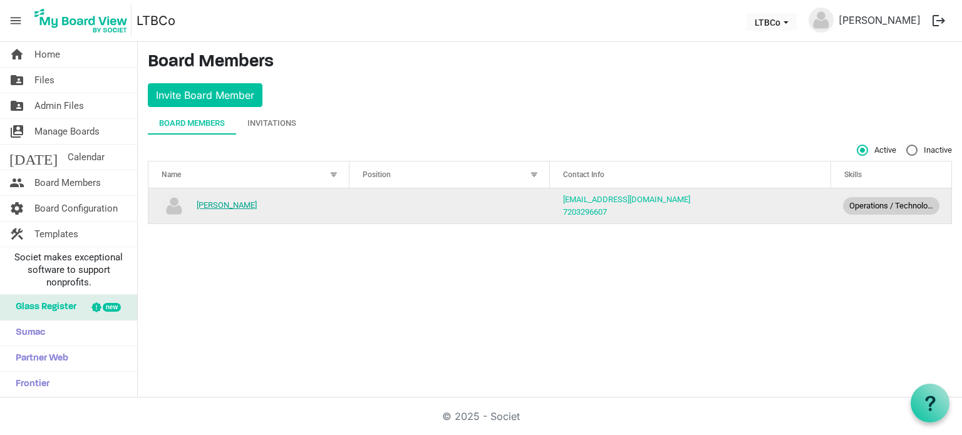
click at [210, 202] on link "[PERSON_NAME]" at bounding box center [227, 204] width 60 height 9
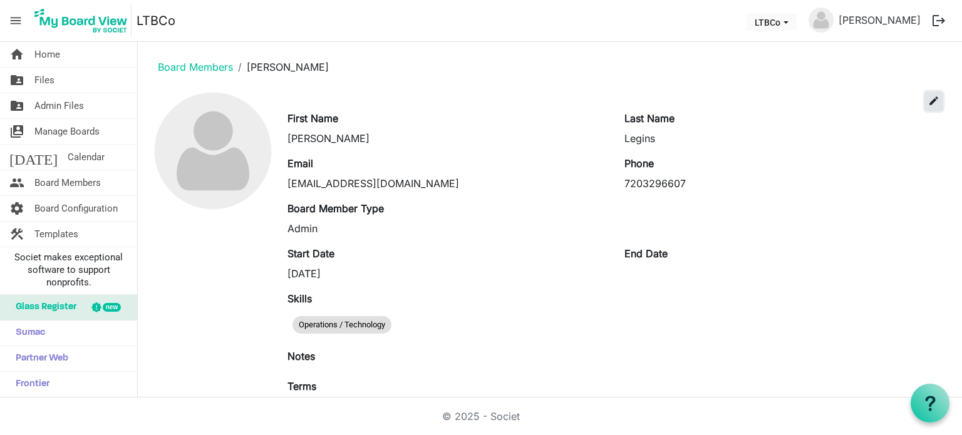
click at [928, 98] on span "edit" at bounding box center [933, 100] width 11 height 11
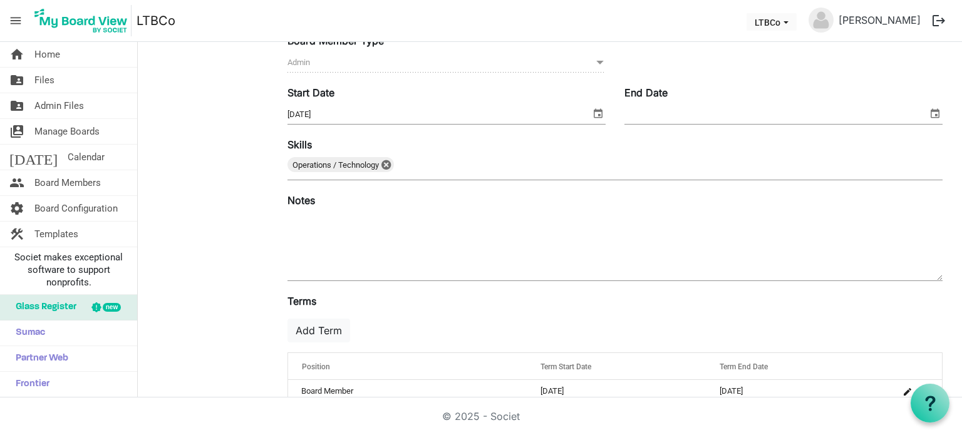
scroll to position [210, 0]
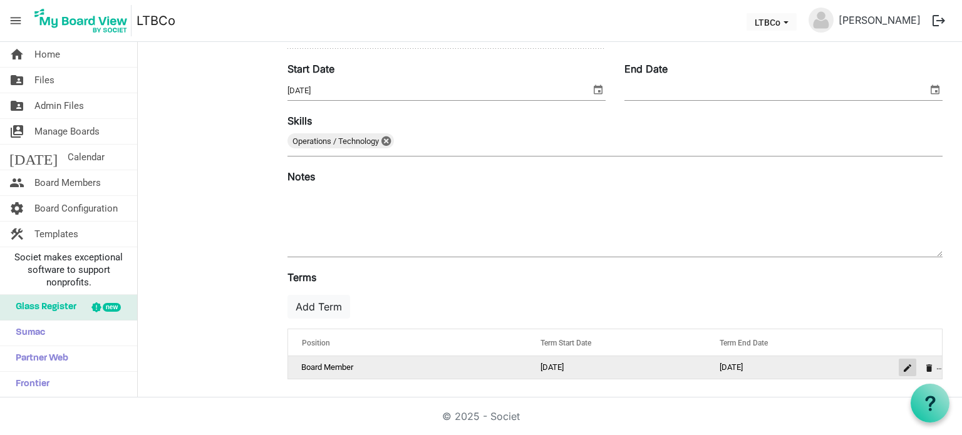
click at [903, 364] on span "is Command column column header" at bounding box center [907, 368] width 8 height 8
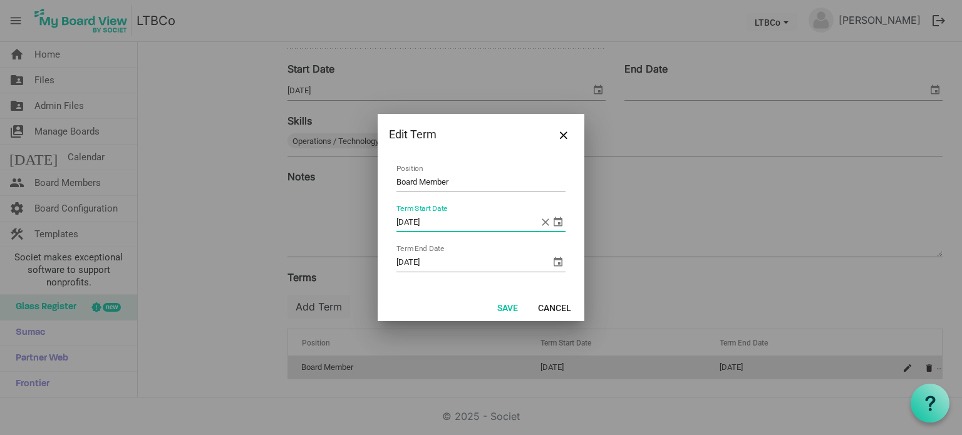
click at [421, 221] on input "10/14/2025" at bounding box center [467, 222] width 143 height 19
type input "10/13/2025"
click at [506, 300] on button "Save" at bounding box center [507, 308] width 37 height 18
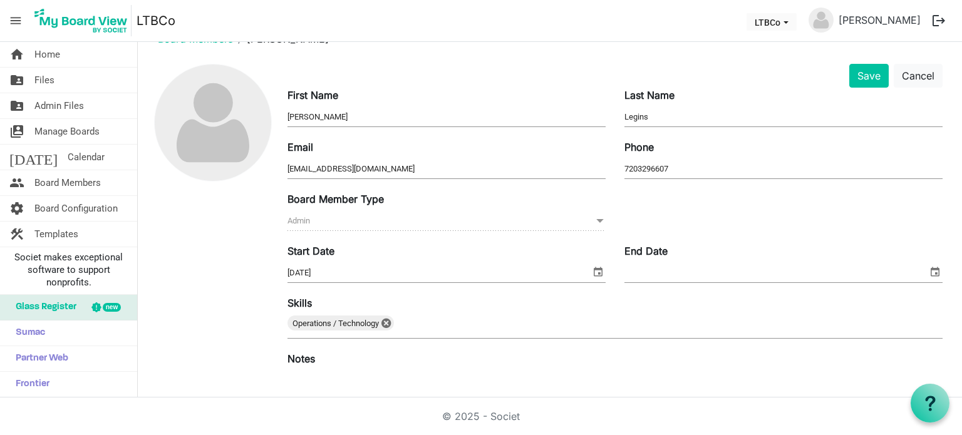
scroll to position [25, 0]
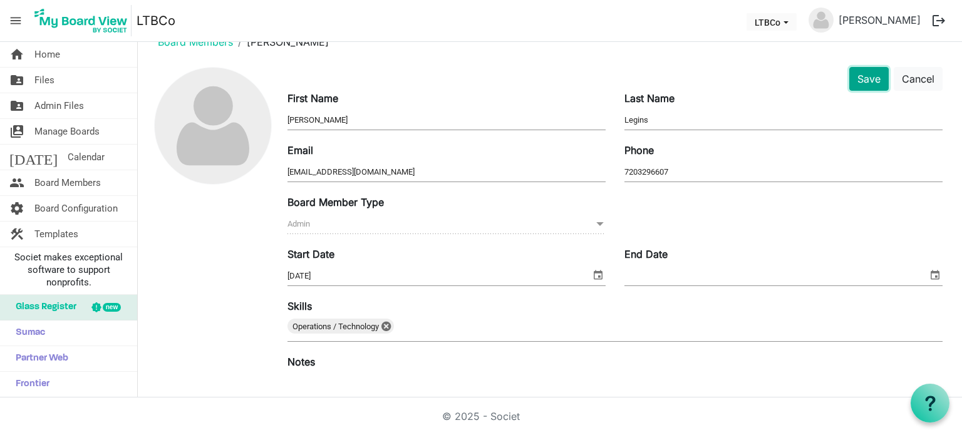
click at [856, 82] on button "Save" at bounding box center [868, 79] width 39 height 24
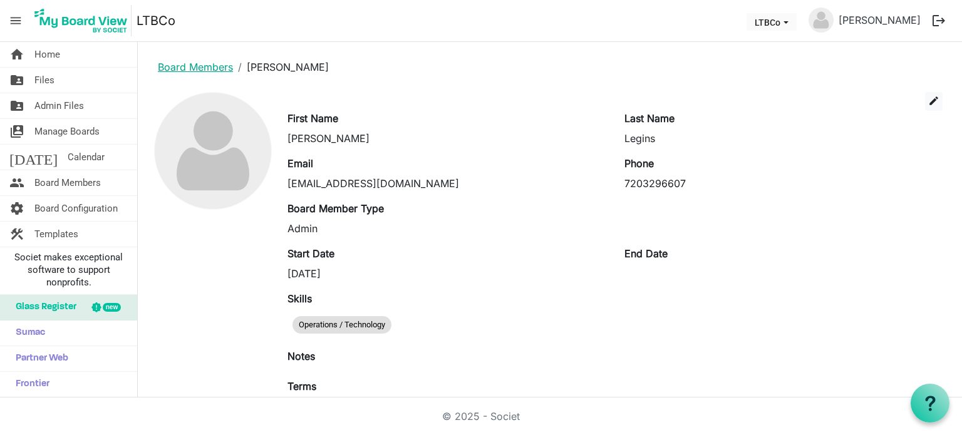
click at [215, 66] on link "Board Members" at bounding box center [195, 67] width 75 height 13
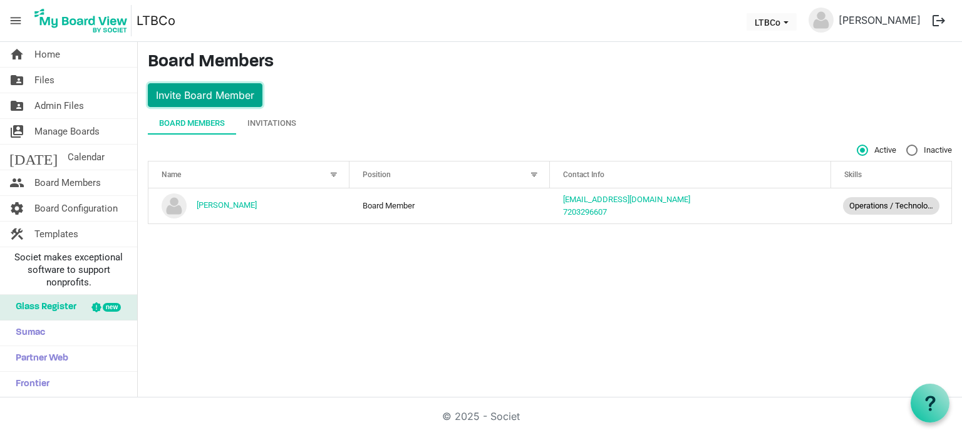
click at [198, 91] on button "Invite Board Member" at bounding box center [205, 95] width 115 height 24
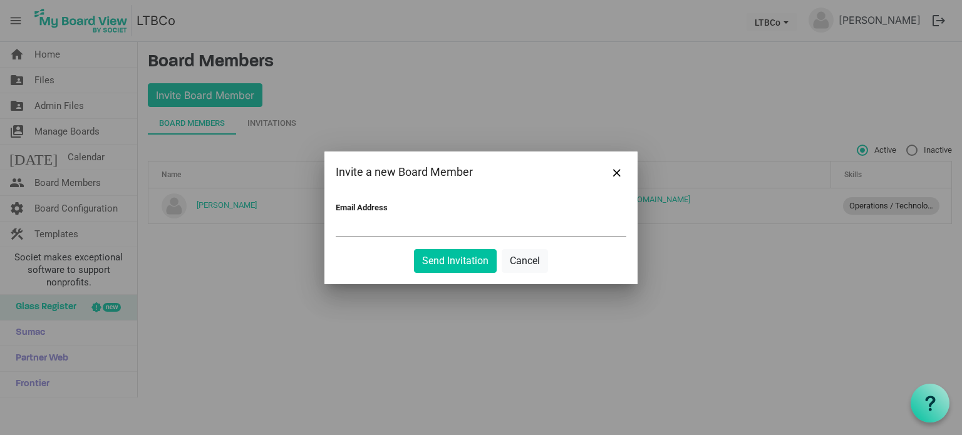
click at [438, 217] on div "Email Address" at bounding box center [481, 221] width 291 height 36
click at [432, 226] on input "Email Address" at bounding box center [481, 226] width 291 height 19
paste input "[PERSON_NAME][EMAIL_ADDRESS][DOMAIN_NAME]"
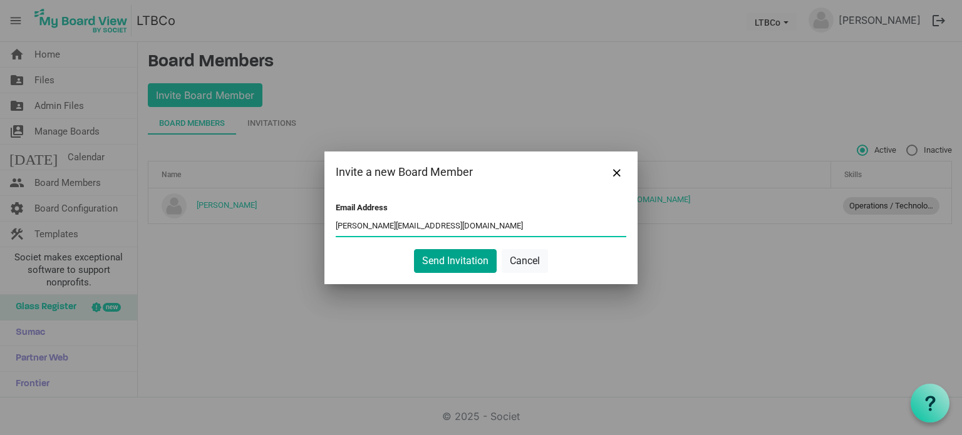
type input "[PERSON_NAME][EMAIL_ADDRESS][DOMAIN_NAME]"
click at [474, 263] on button "Send Invitation" at bounding box center [455, 261] width 83 height 24
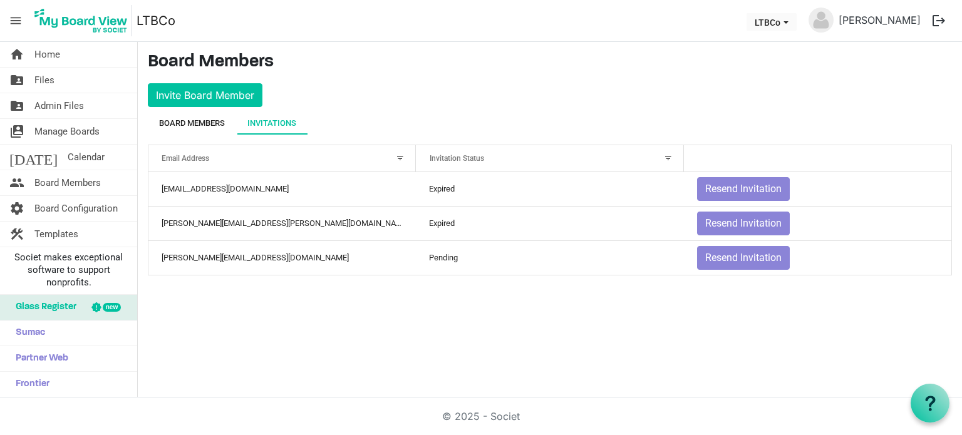
click at [178, 128] on div "Board Members" at bounding box center [192, 123] width 66 height 13
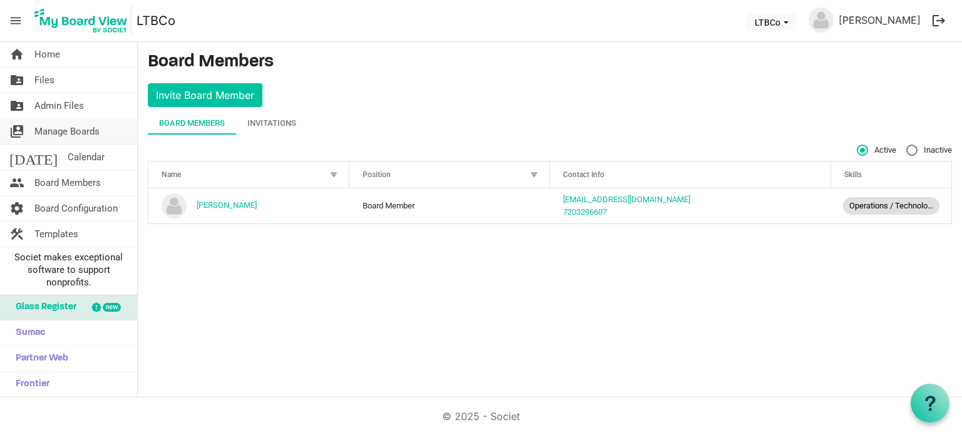
click at [74, 129] on span "Manage Boards" at bounding box center [66, 131] width 65 height 25
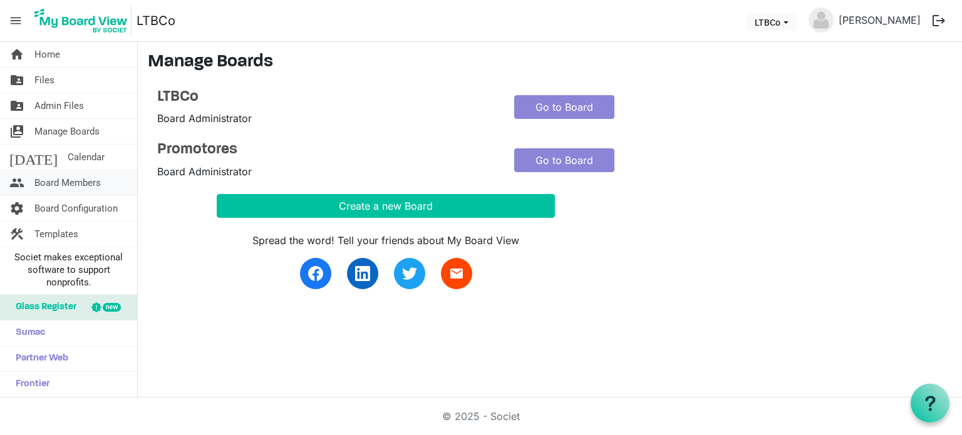
click at [63, 179] on span "Board Members" at bounding box center [67, 182] width 66 height 25
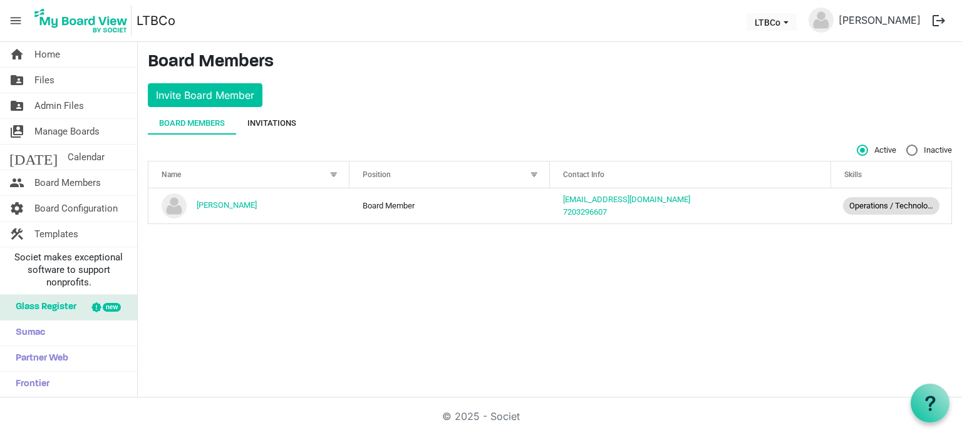
click at [267, 115] on div "Invitations" at bounding box center [271, 123] width 49 height 23
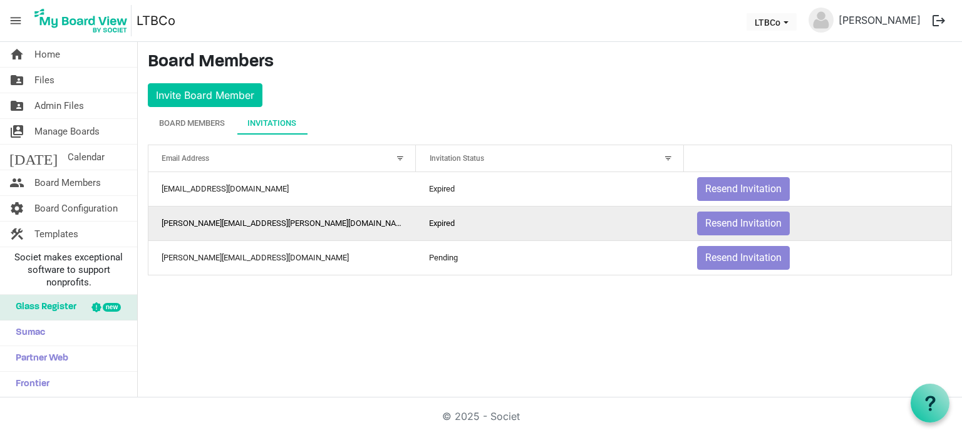
click at [369, 217] on td "[PERSON_NAME][EMAIL_ADDRESS][PERSON_NAME][DOMAIN_NAME]" at bounding box center [281, 223] width 267 height 34
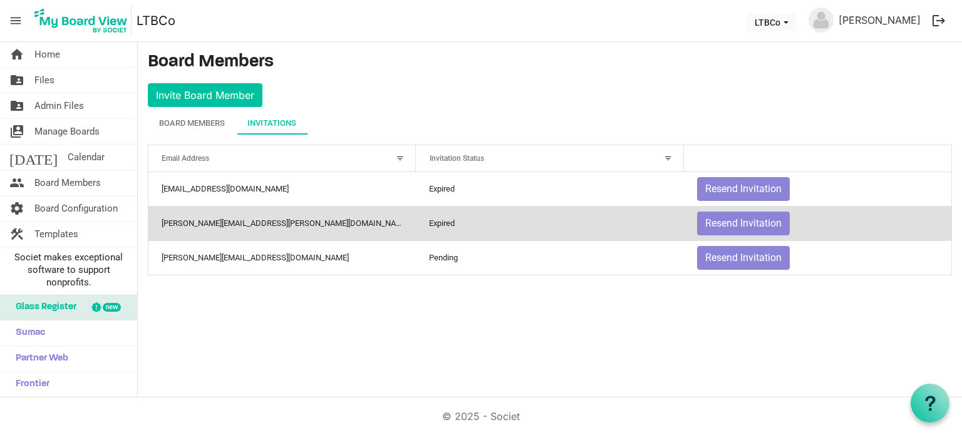
click at [369, 217] on td "[PERSON_NAME][EMAIL_ADDRESS][PERSON_NAME][DOMAIN_NAME]" at bounding box center [281, 223] width 267 height 34
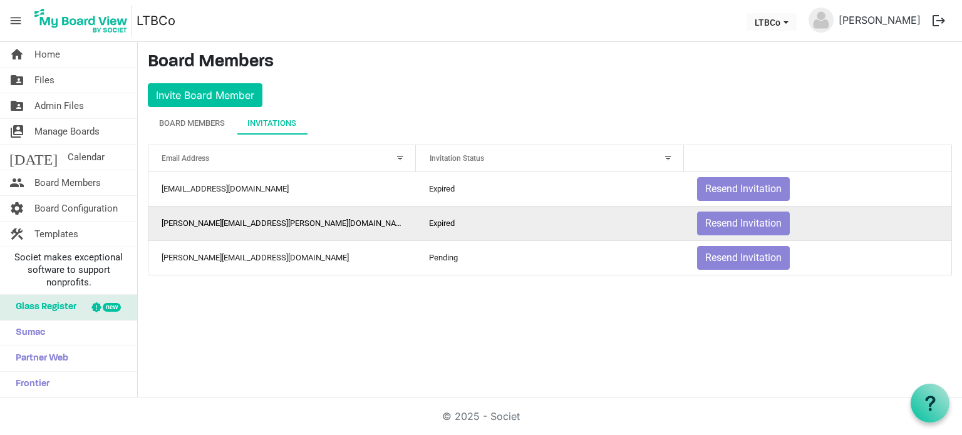
click at [369, 217] on td "[PERSON_NAME][EMAIL_ADDRESS][PERSON_NAME][DOMAIN_NAME]" at bounding box center [281, 223] width 267 height 34
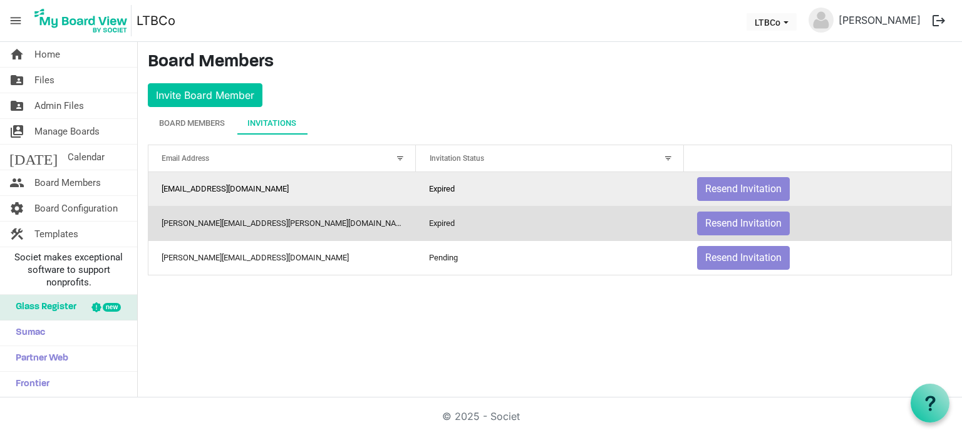
click at [350, 195] on td "[EMAIL_ADDRESS][DOMAIN_NAME]" at bounding box center [281, 189] width 267 height 34
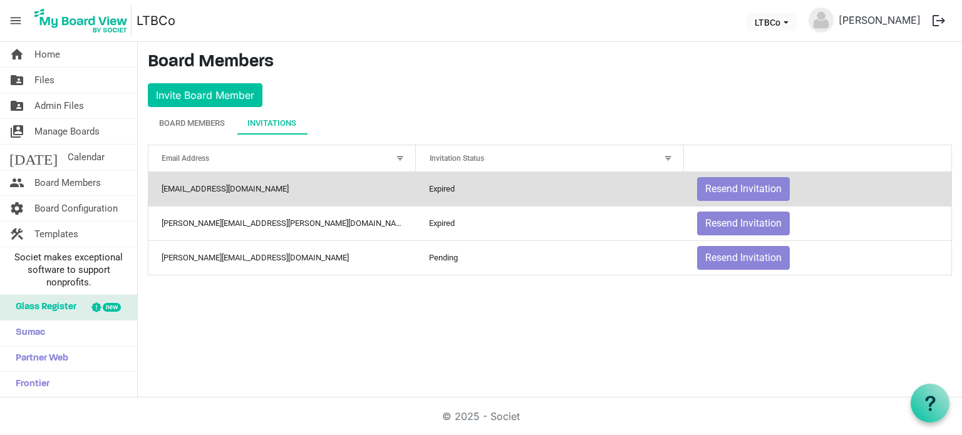
click at [350, 195] on td "[EMAIL_ADDRESS][DOMAIN_NAME]" at bounding box center [281, 189] width 267 height 34
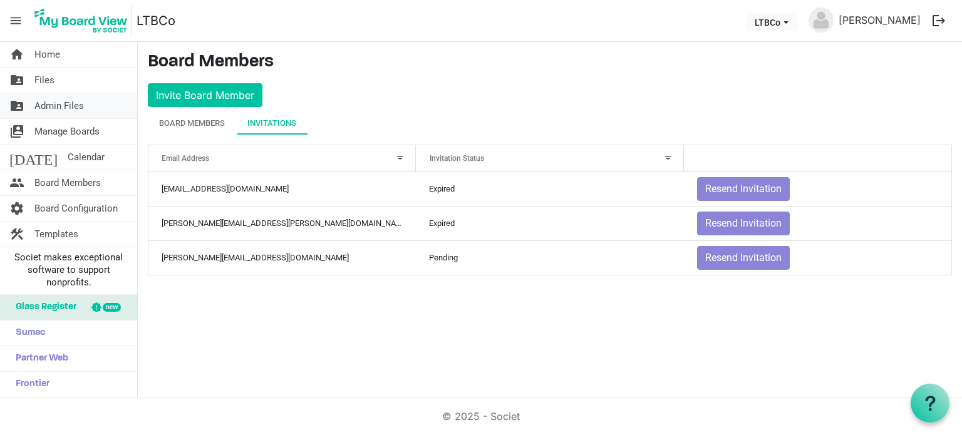
click at [51, 101] on span "Admin Files" at bounding box center [58, 105] width 49 height 25
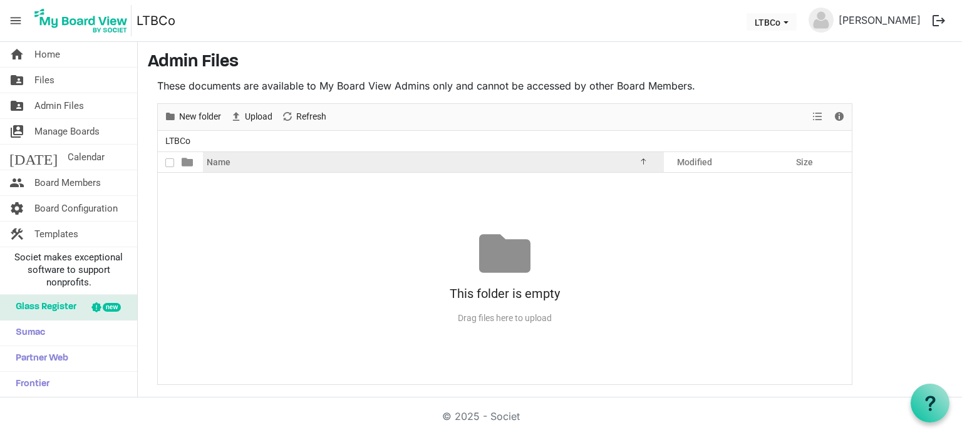
click at [210, 157] on span "Name" at bounding box center [219, 162] width 24 height 10
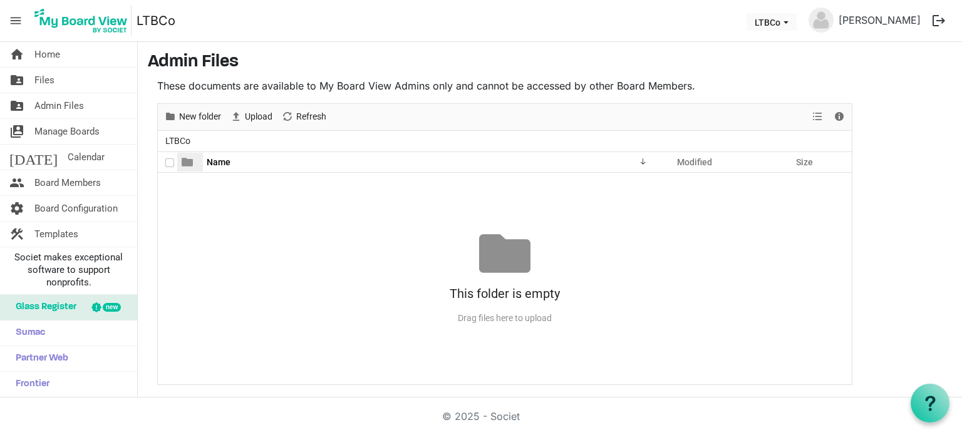
click at [186, 162] on span at bounding box center [187, 162] width 11 height 11
click at [61, 105] on span "Admin Files" at bounding box center [58, 105] width 49 height 25
click at [40, 76] on span "Files" at bounding box center [44, 80] width 20 height 25
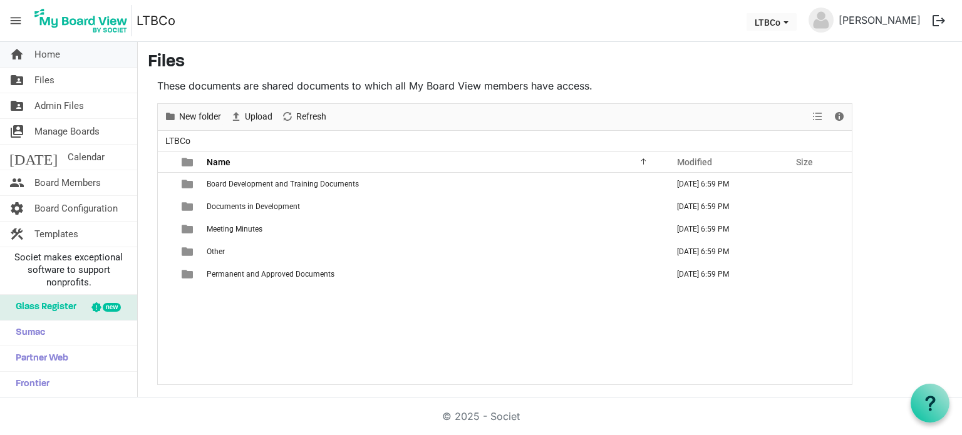
click at [44, 59] on span "Home" at bounding box center [47, 54] width 26 height 25
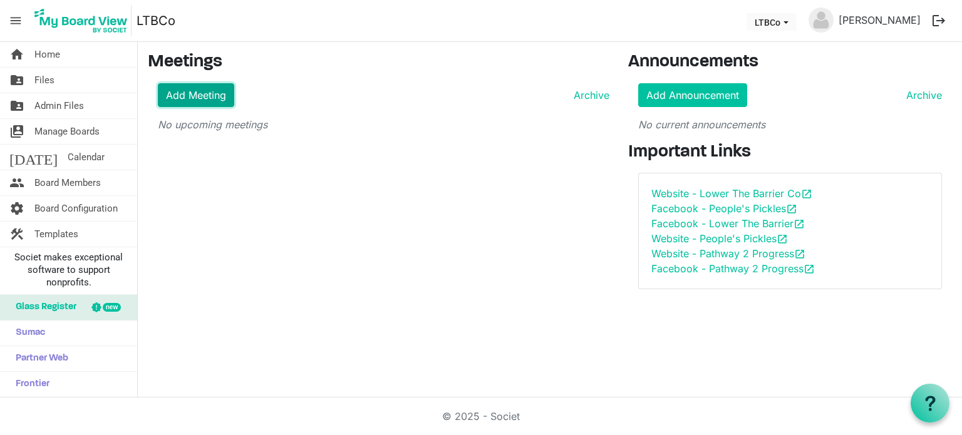
click at [215, 91] on link "Add Meeting" at bounding box center [196, 95] width 76 height 24
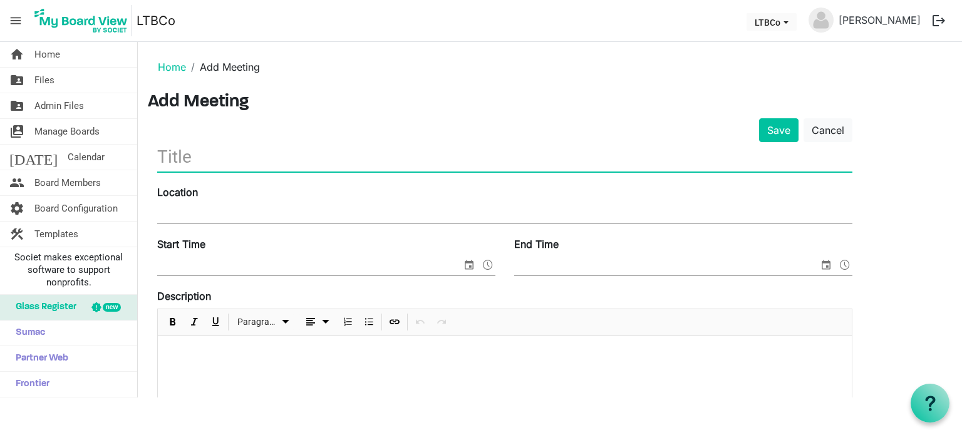
click at [214, 150] on input "text" at bounding box center [504, 156] width 695 height 29
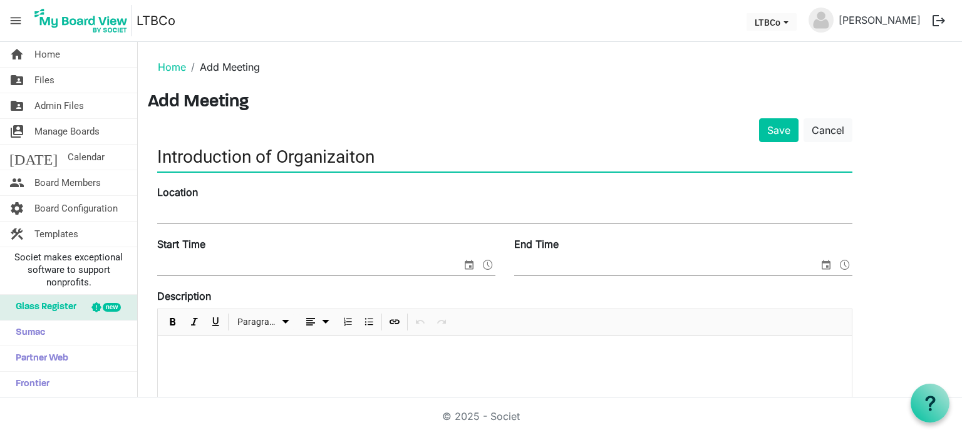
type input "Introduction of Organizaiton"
click at [219, 264] on input "Start Time" at bounding box center [309, 266] width 304 height 19
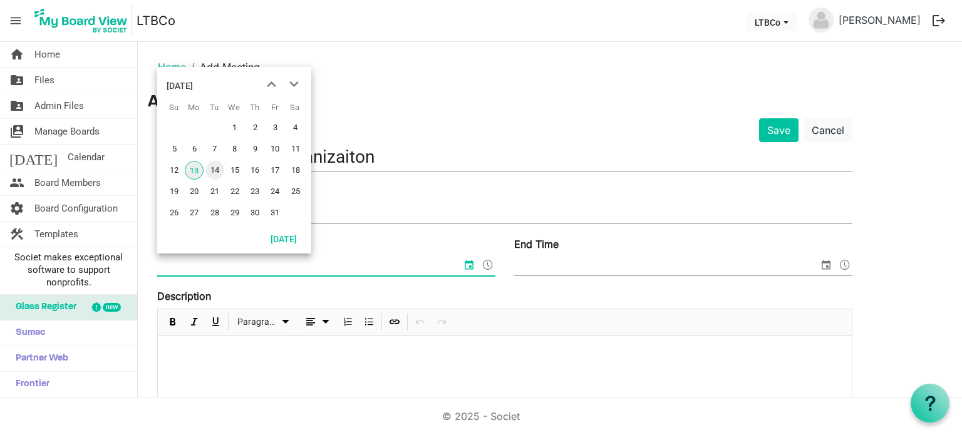
click at [215, 170] on span "14" at bounding box center [214, 170] width 19 height 19
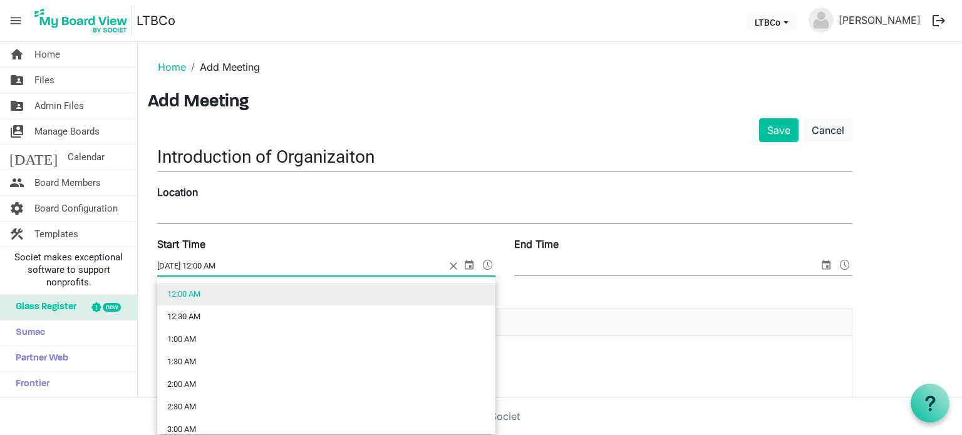
click at [486, 262] on span at bounding box center [487, 265] width 15 height 16
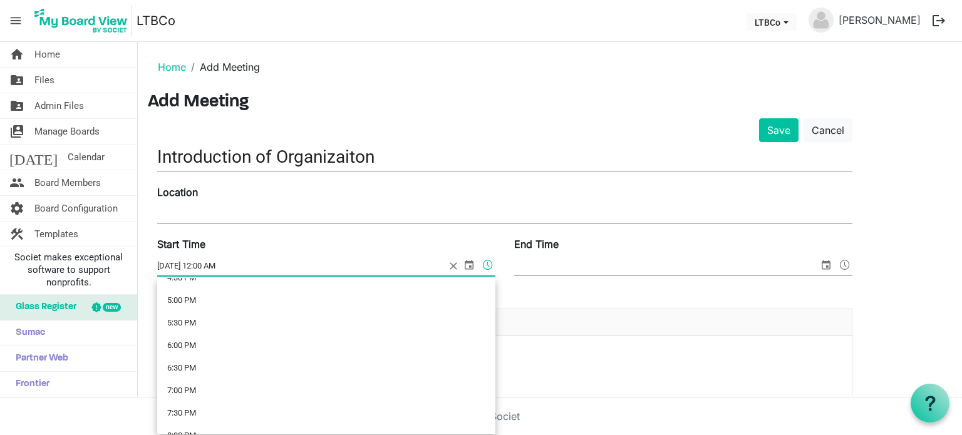
scroll to position [756, 0]
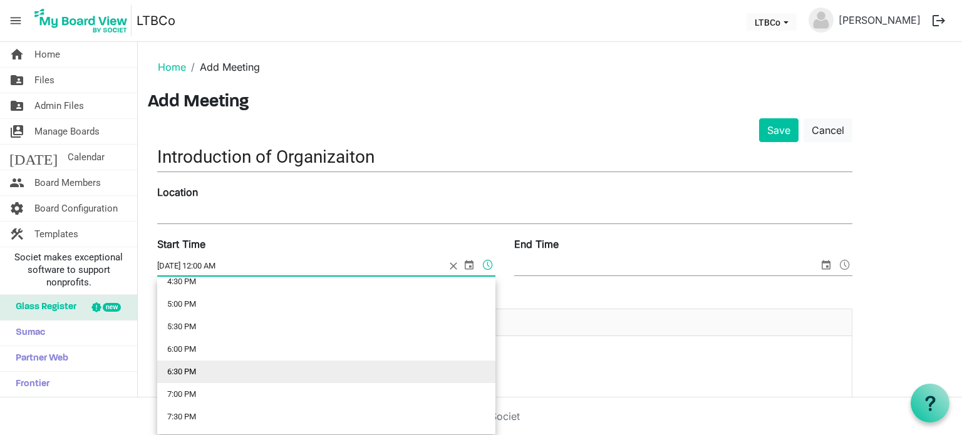
click at [299, 374] on li "6:30 PM" at bounding box center [326, 372] width 338 height 23
type input "10/14/2025 6:30 PM"
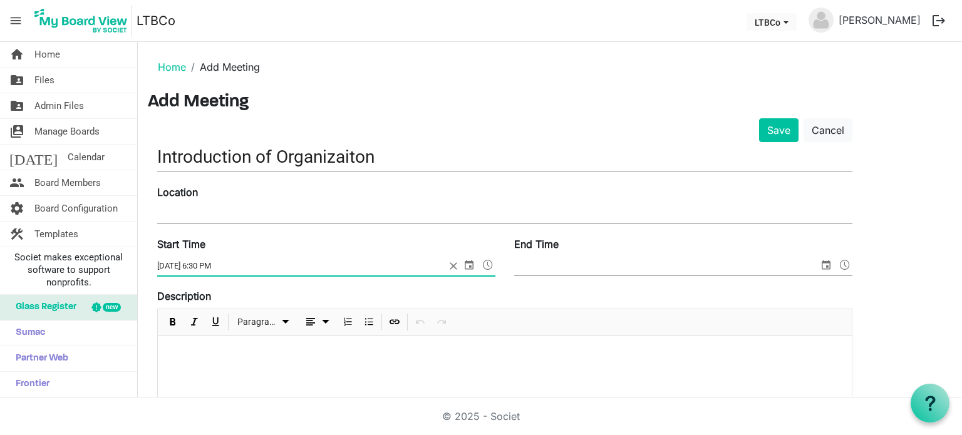
click at [548, 260] on input "End Time" at bounding box center [666, 266] width 304 height 19
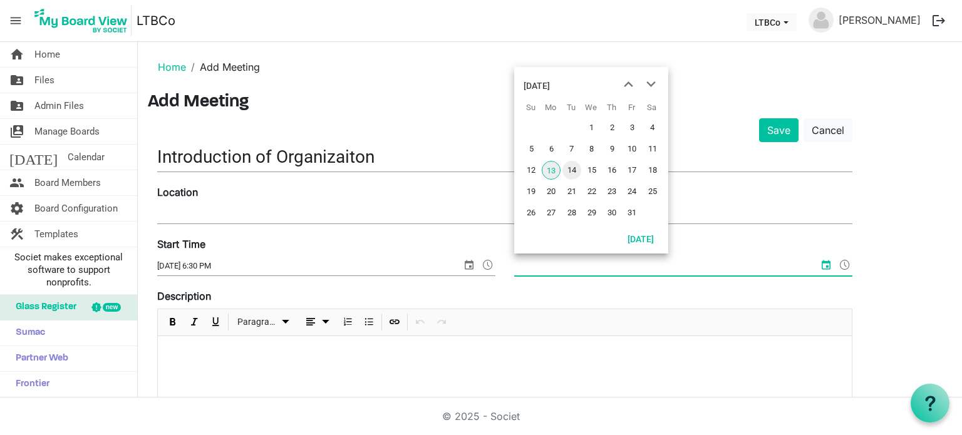
click at [573, 172] on span "14" at bounding box center [571, 170] width 19 height 19
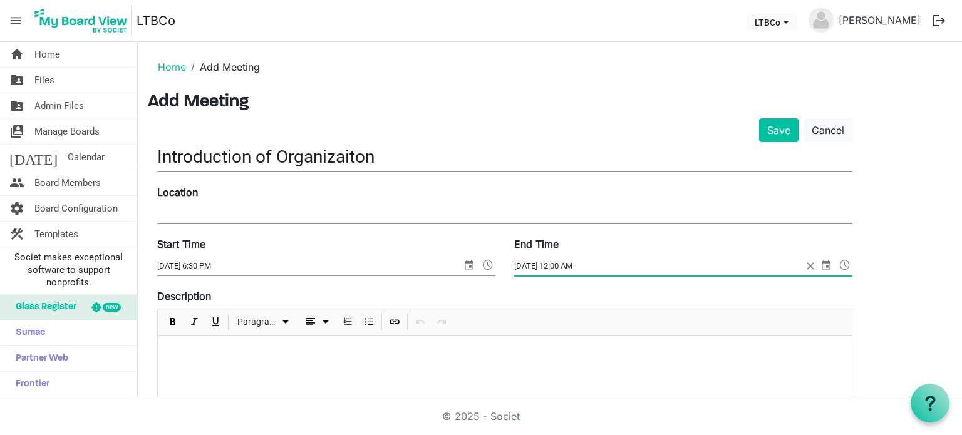
click at [841, 265] on span at bounding box center [844, 265] width 15 height 16
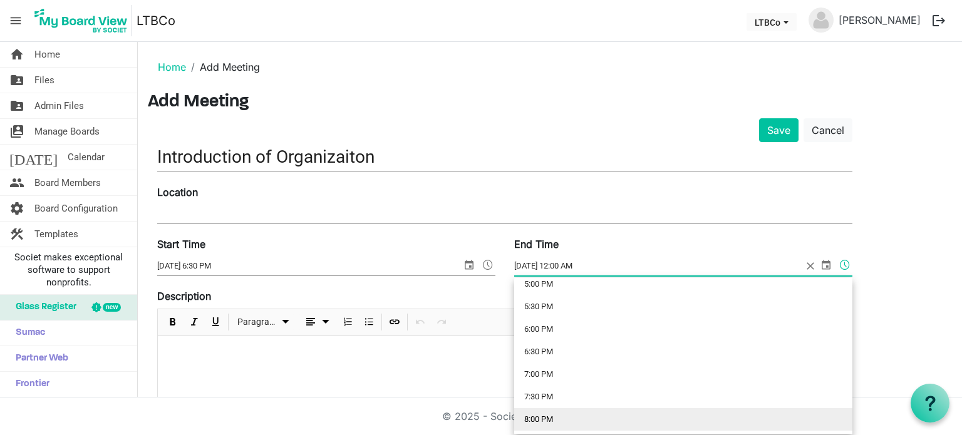
click at [800, 409] on li "8:00 PM" at bounding box center [683, 419] width 338 height 23
type input "10/14/2025 8:00 PM"
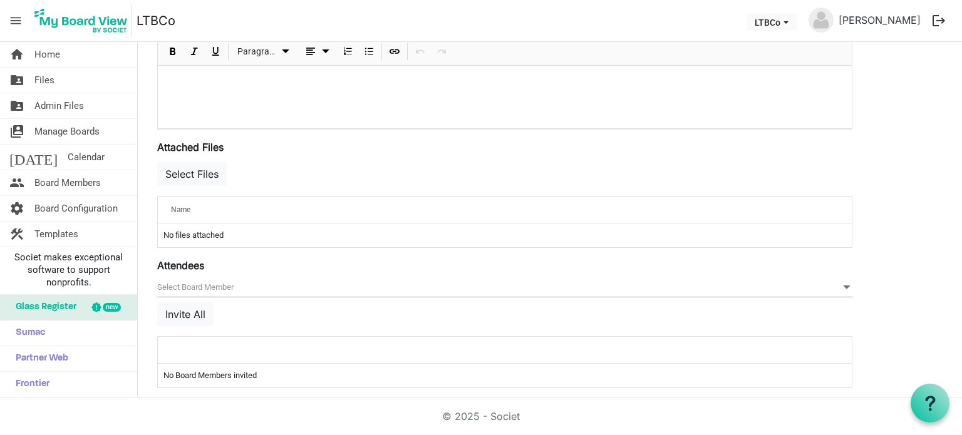
scroll to position [399, 0]
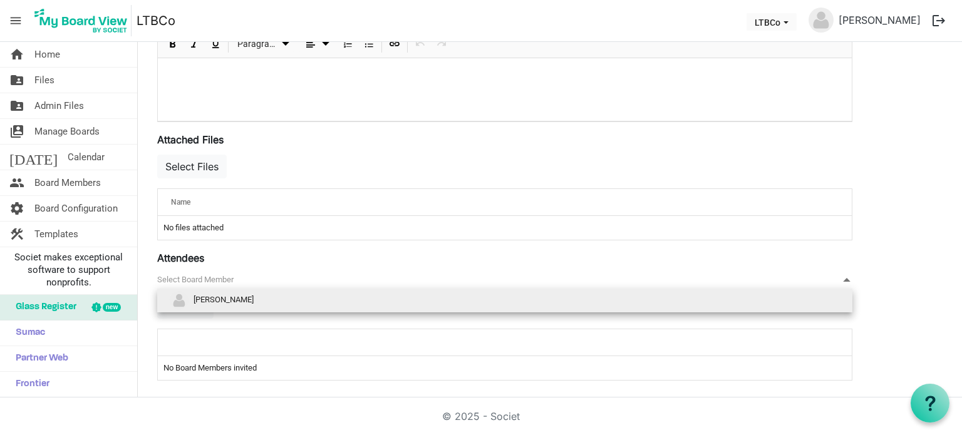
click at [849, 278] on span at bounding box center [846, 280] width 11 height 14
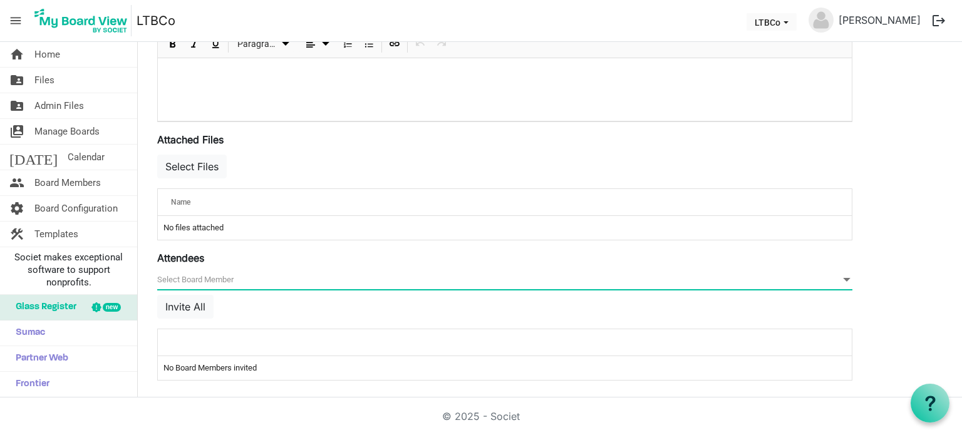
click at [849, 278] on span at bounding box center [846, 280] width 11 height 14
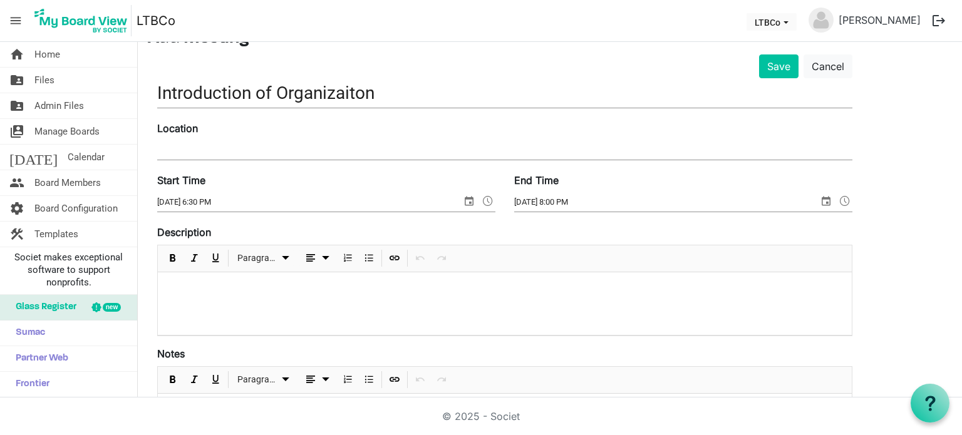
scroll to position [0, 0]
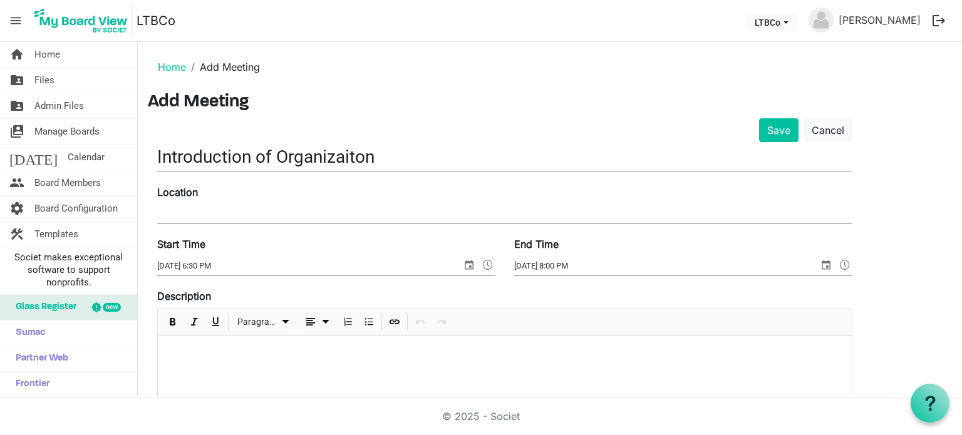
click at [543, 217] on input "Location" at bounding box center [504, 214] width 695 height 19
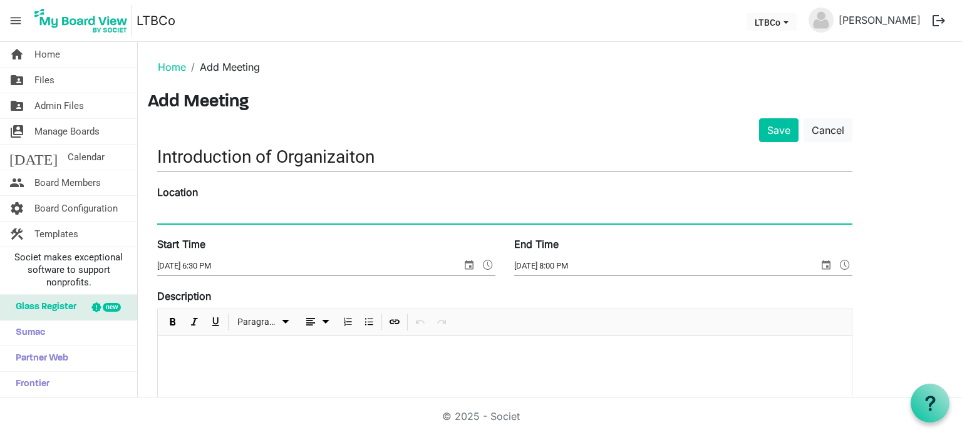
paste input "https://meet.google.com/fxz-qmrs-czv"
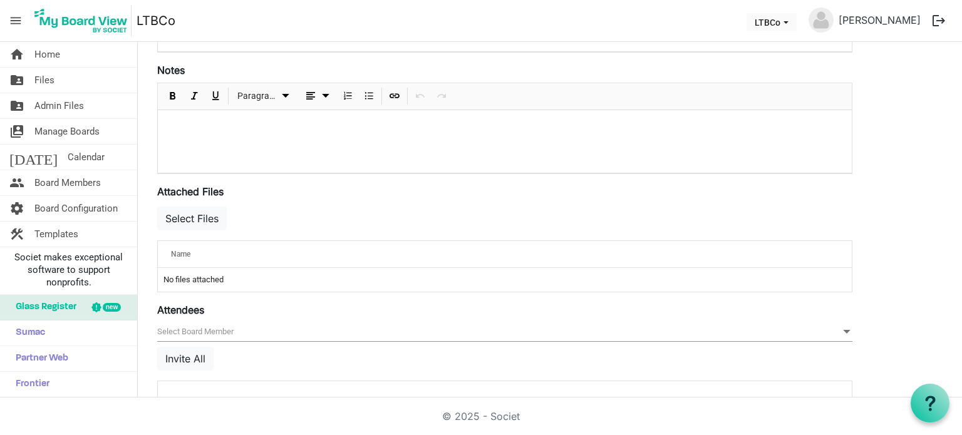
scroll to position [349, 0]
type input "https://meet.google.com/fxz-qmrs-czv"
click at [205, 274] on td "No files attached" at bounding box center [505, 279] width 694 height 24
click at [198, 212] on button "Select Files" at bounding box center [191, 217] width 69 height 24
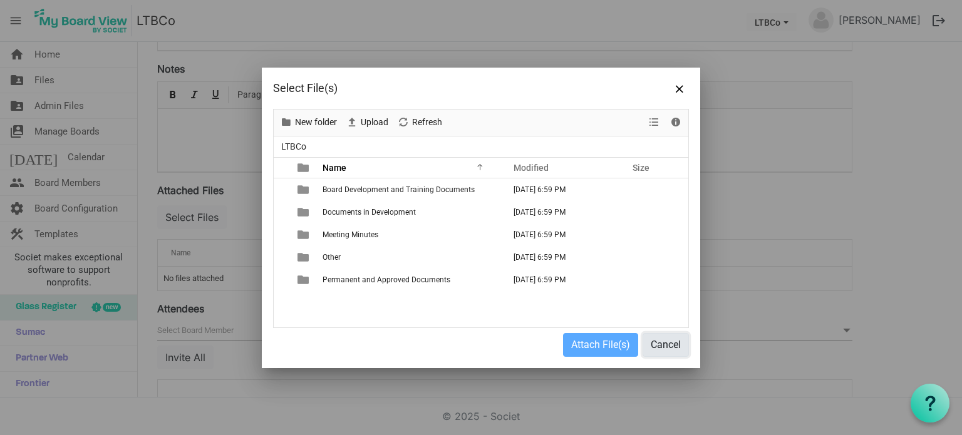
click at [672, 339] on button "Cancel" at bounding box center [665, 345] width 46 height 24
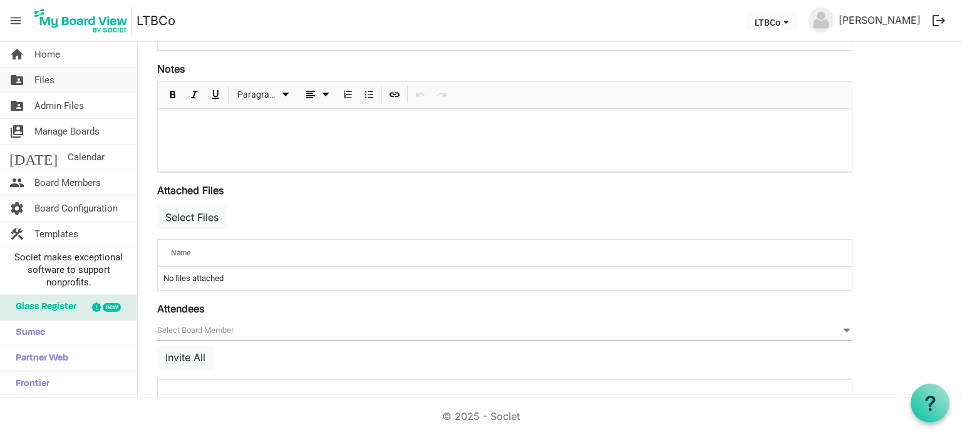
click at [47, 79] on span "Files" at bounding box center [44, 80] width 20 height 25
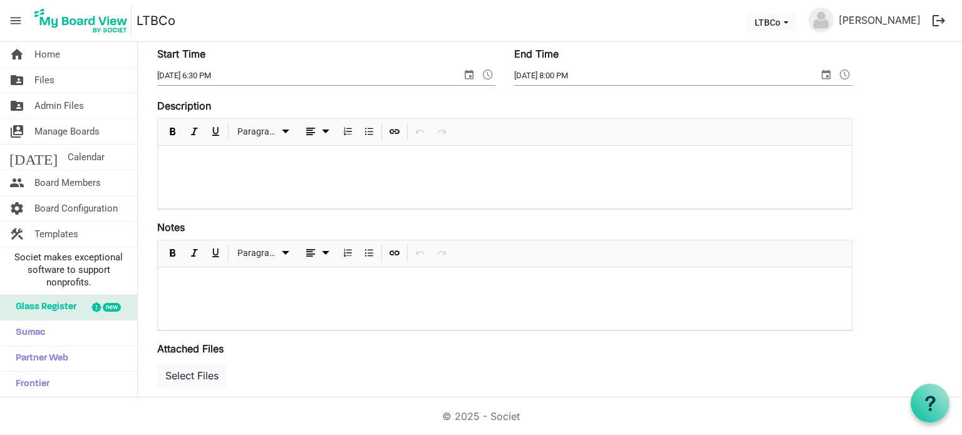
scroll to position [48, 0]
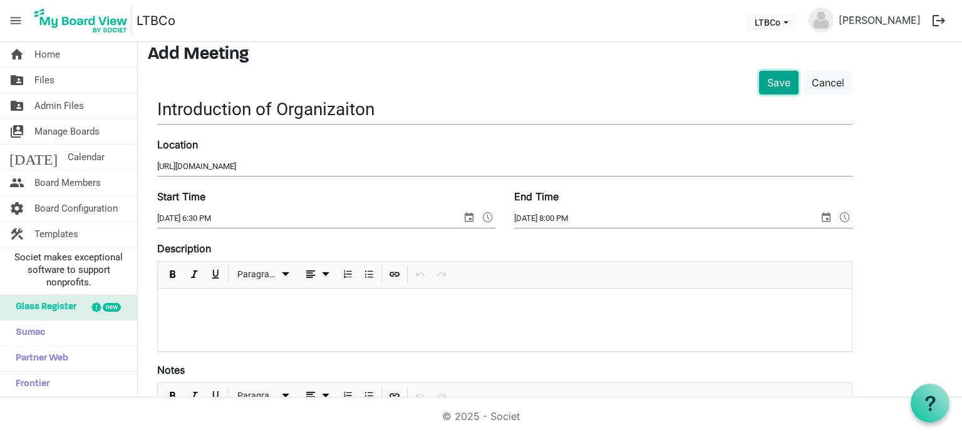
click at [771, 80] on button "Save" at bounding box center [778, 83] width 39 height 24
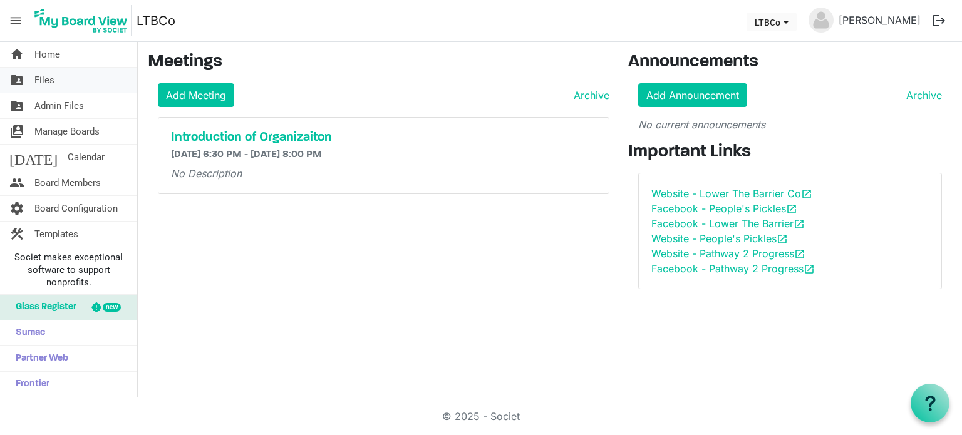
click at [53, 80] on span "Files" at bounding box center [44, 80] width 20 height 25
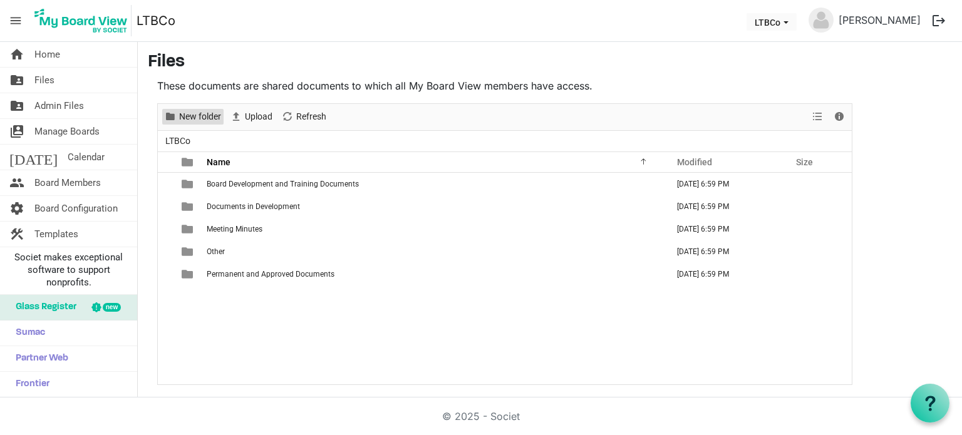
click at [205, 109] on span "New folder" at bounding box center [200, 117] width 44 height 16
click at [213, 118] on span "New folder" at bounding box center [200, 117] width 44 height 16
click at [258, 115] on span "Upload" at bounding box center [259, 117] width 30 height 16
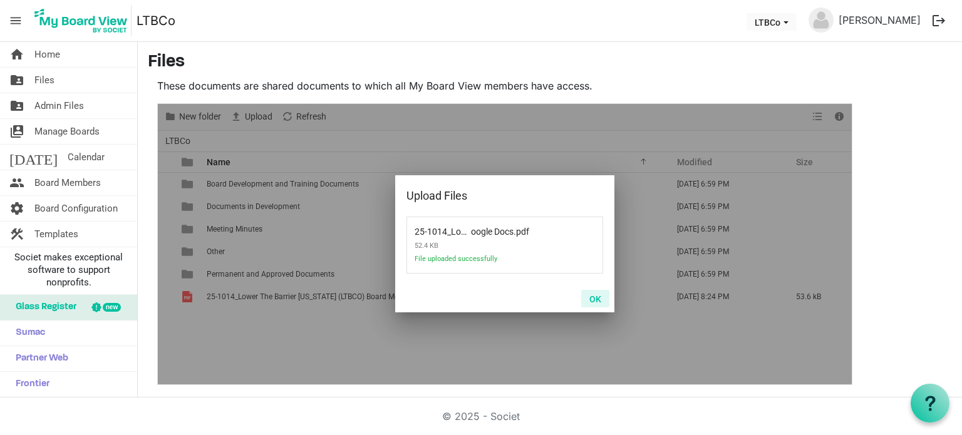
click at [592, 297] on button "OK" at bounding box center [595, 299] width 28 height 18
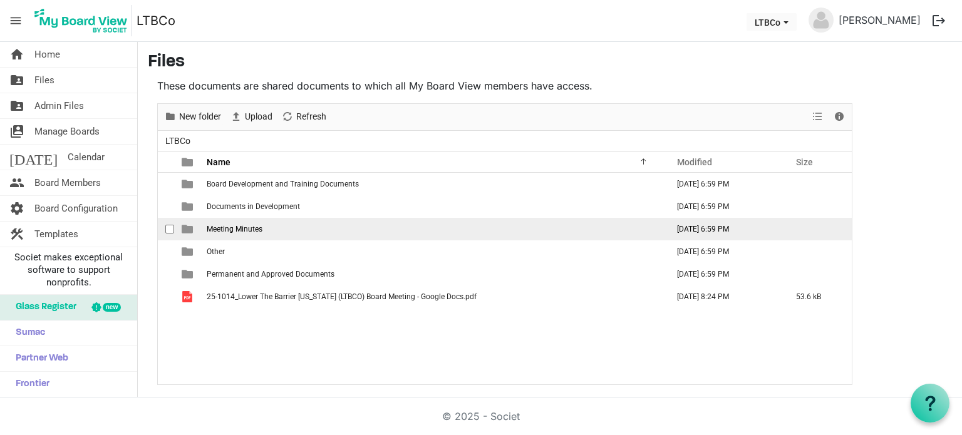
drag, startPoint x: 311, startPoint y: 294, endPoint x: 253, endPoint y: 224, distance: 90.7
click at [253, 224] on tbody "Board Development and Training Documents July 22, 2025 6:59 PM Documents in Dev…" at bounding box center [505, 240] width 694 height 135
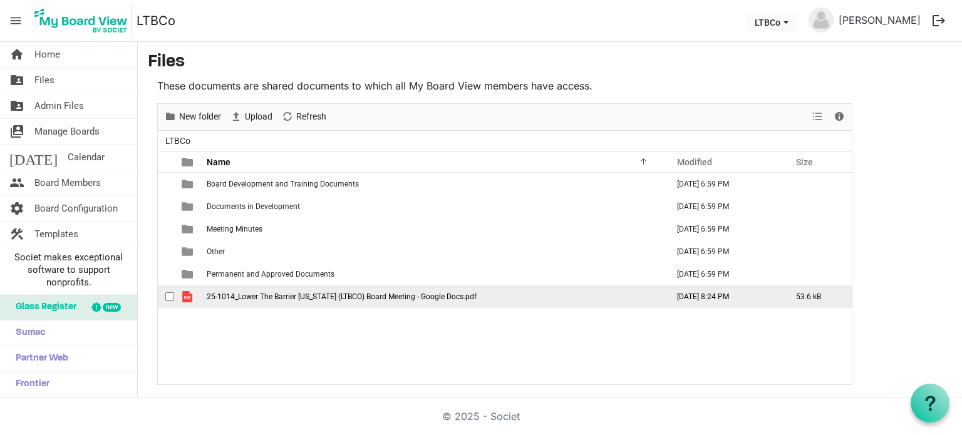
click at [589, 292] on td "25-1014_Lower The Barrier Colorado (LTBCO) Board Meeting - Google Docs.pdf" at bounding box center [433, 296] width 461 height 23
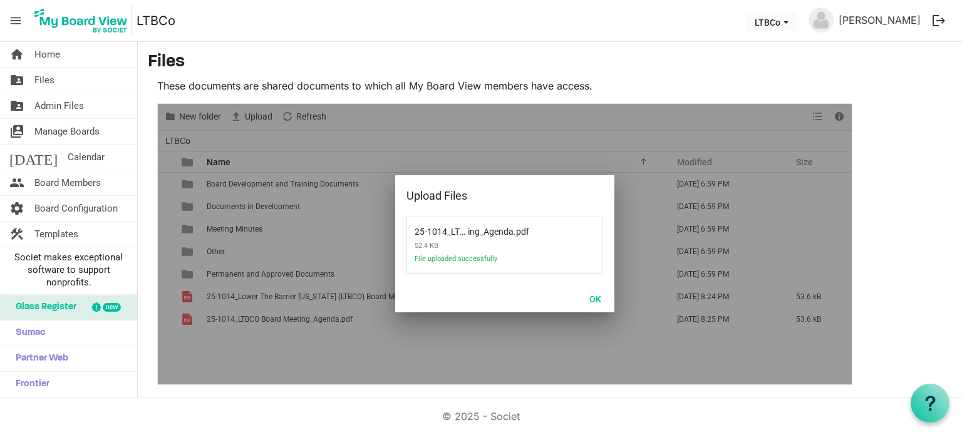
click at [314, 295] on div at bounding box center [505, 244] width 694 height 280
click at [596, 296] on button "OK" at bounding box center [595, 299] width 28 height 18
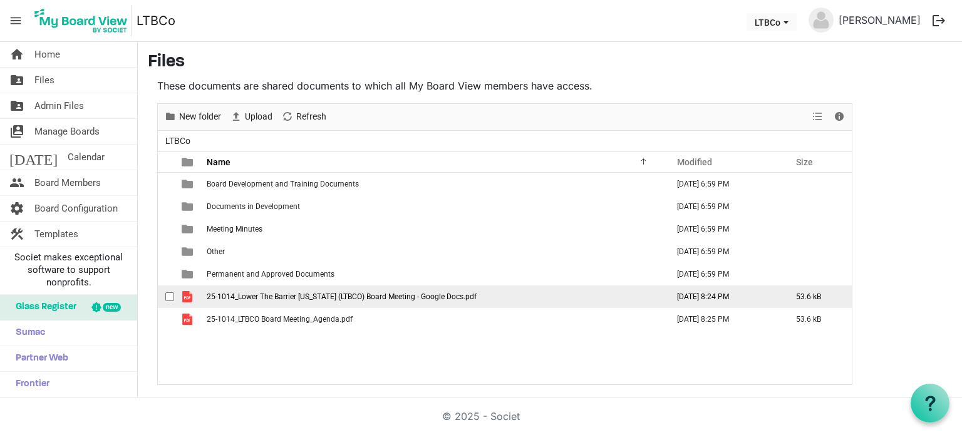
click at [361, 294] on span "25-1014_Lower The Barrier Colorado (LTBCO) Board Meeting - Google Docs.pdf" at bounding box center [342, 296] width 270 height 9
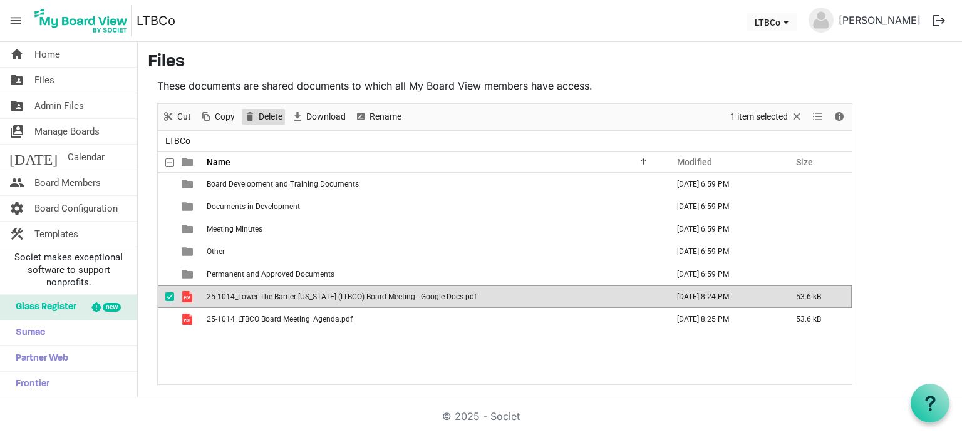
click at [259, 111] on span "Delete" at bounding box center [270, 117] width 26 height 16
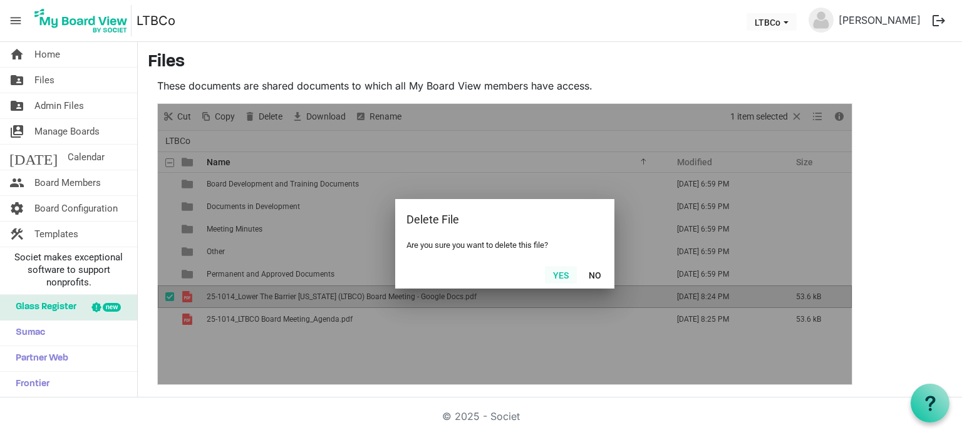
click at [566, 274] on button "Yes" at bounding box center [561, 275] width 32 height 18
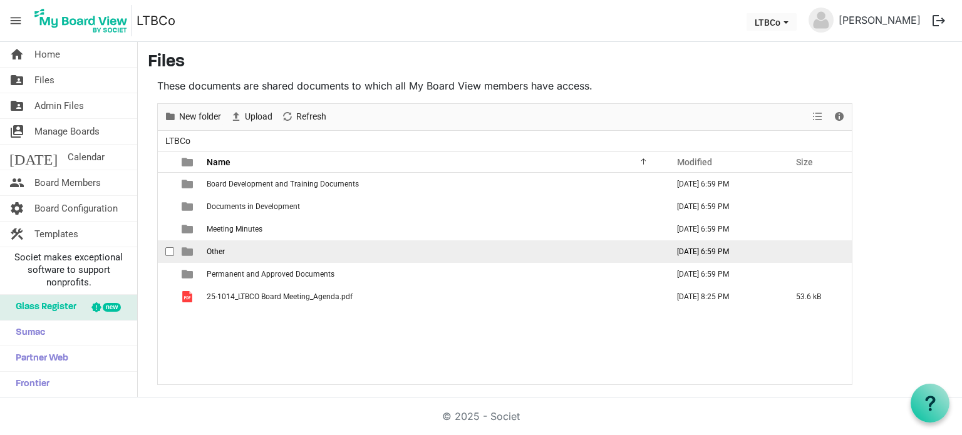
drag, startPoint x: 312, startPoint y: 295, endPoint x: 252, endPoint y: 242, distance: 80.7
click at [252, 242] on tbody "Board Development and Training Documents July 22, 2025 6:59 PM Documents in Dev…" at bounding box center [505, 240] width 694 height 135
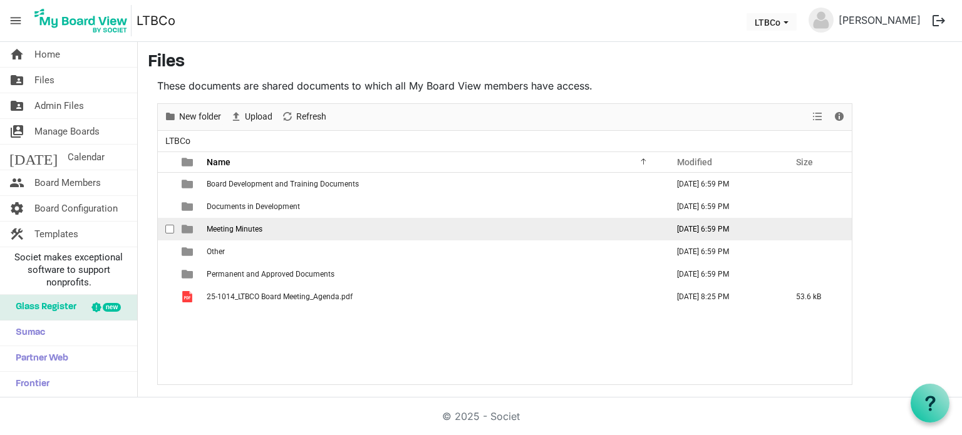
click at [245, 225] on span "Meeting Minutes" at bounding box center [235, 229] width 56 height 9
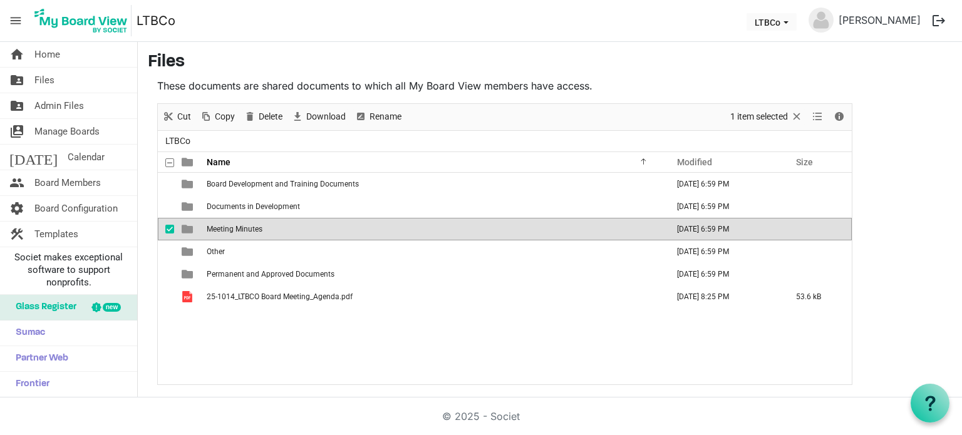
click at [245, 225] on span "Meeting Minutes" at bounding box center [235, 229] width 56 height 9
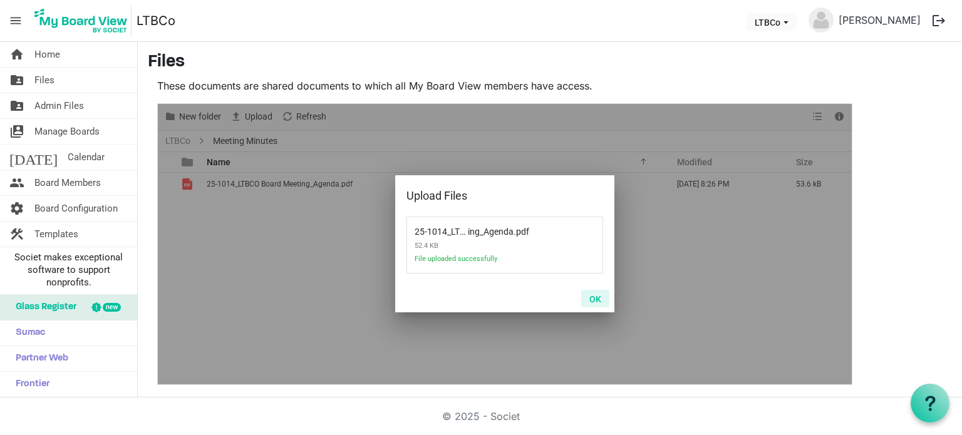
click at [595, 297] on button "OK" at bounding box center [595, 299] width 28 height 18
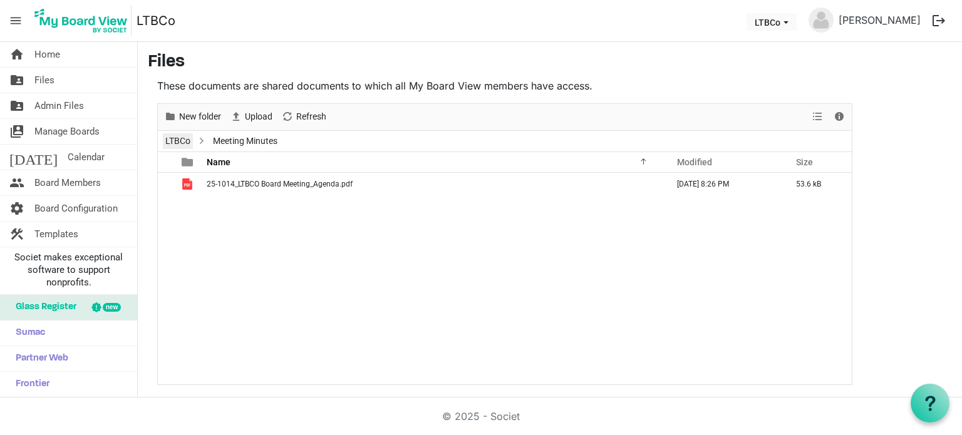
click at [171, 141] on link "LTBCo" at bounding box center [178, 141] width 30 height 16
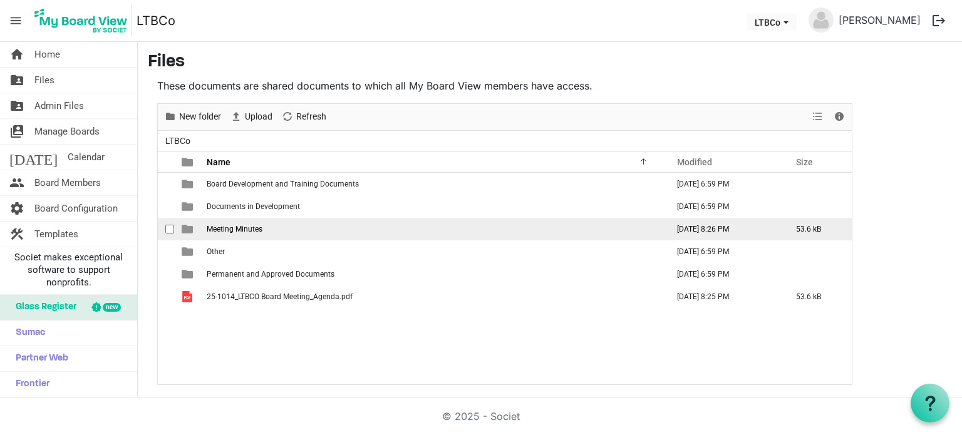
click at [237, 222] on td "Meeting Minutes" at bounding box center [433, 229] width 461 height 23
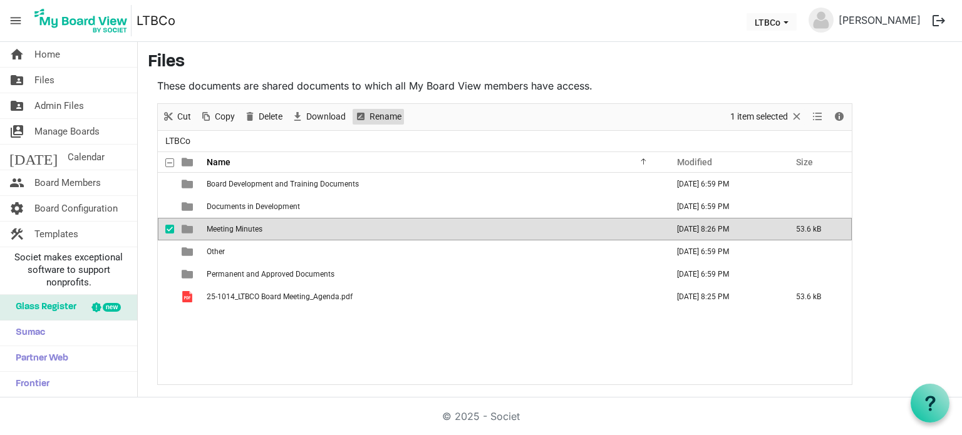
click at [376, 112] on span "Rename" at bounding box center [385, 117] width 34 height 16
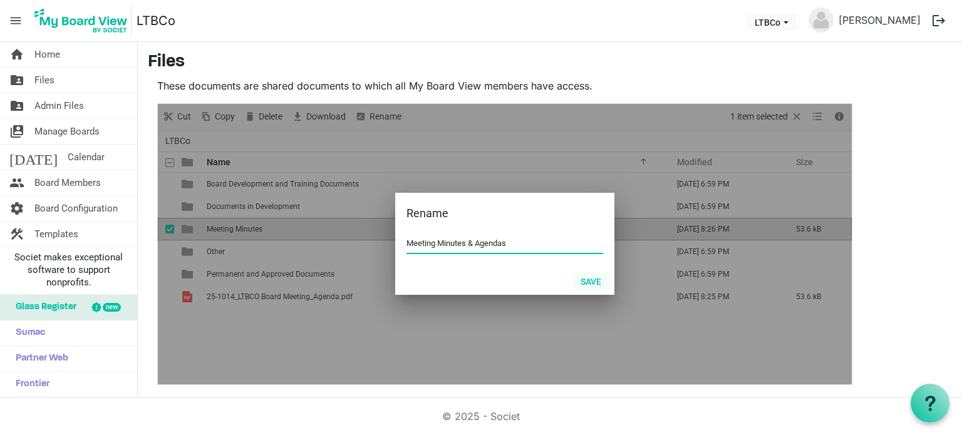
type input "Meeting Minutes & Agendas"
click at [585, 277] on button "Save" at bounding box center [590, 281] width 37 height 18
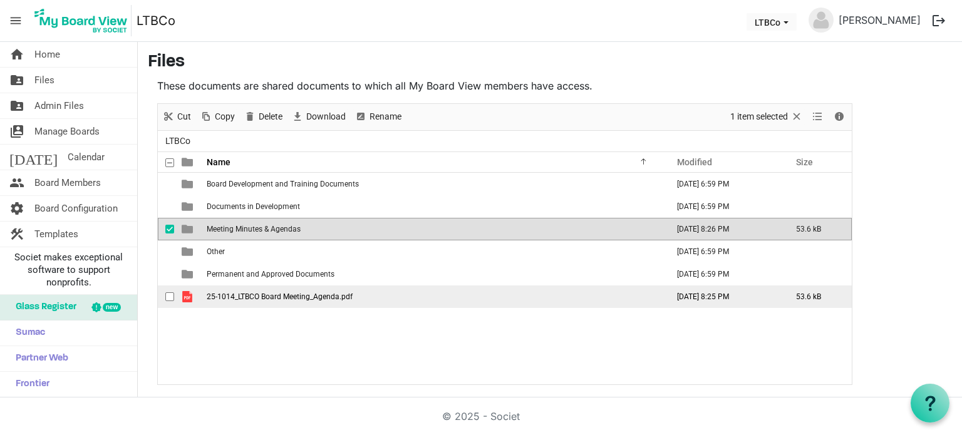
click at [248, 292] on span "25-1014_LTBCO Board Meeting_Agenda.pdf" at bounding box center [280, 296] width 146 height 9
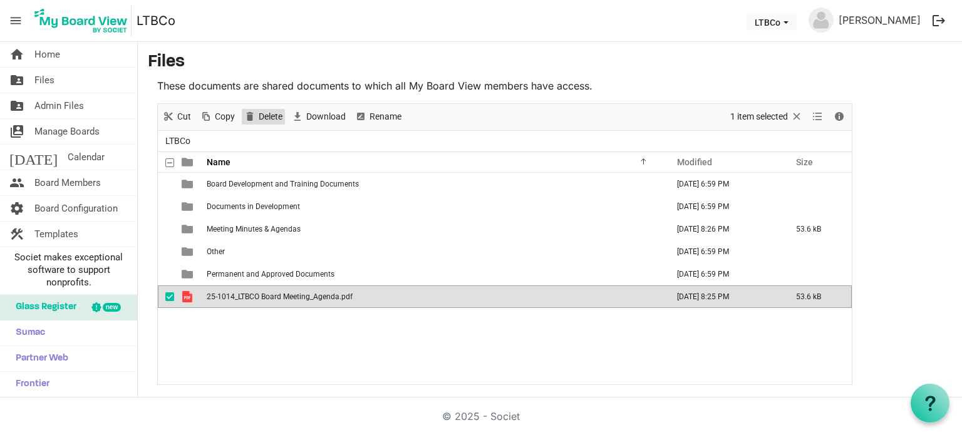
click at [259, 113] on span "Delete" at bounding box center [270, 117] width 26 height 16
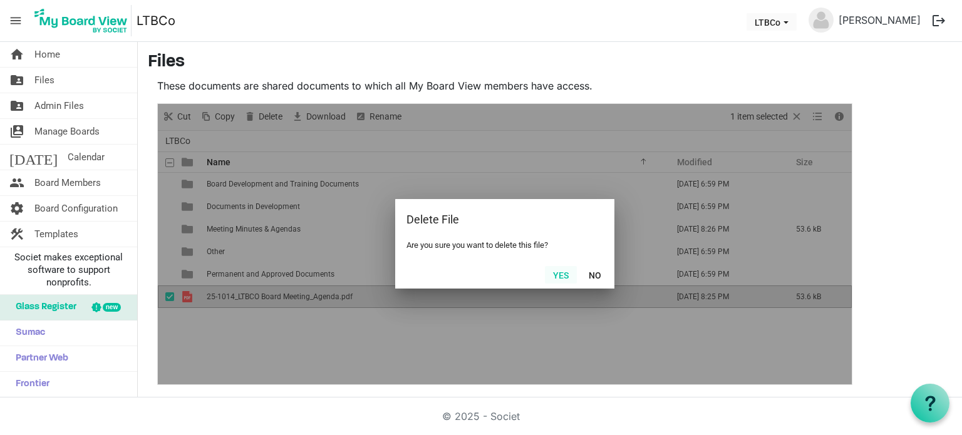
click at [562, 275] on button "Yes" at bounding box center [561, 275] width 32 height 18
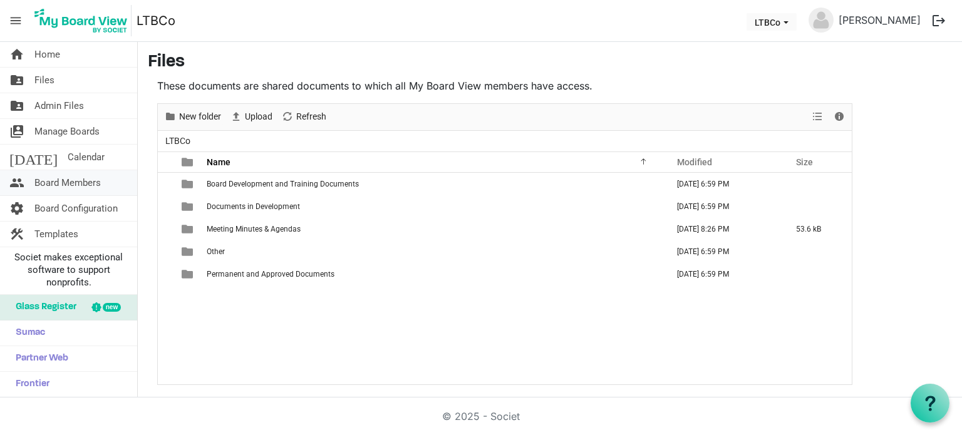
click at [93, 177] on span "Board Members" at bounding box center [67, 182] width 66 height 25
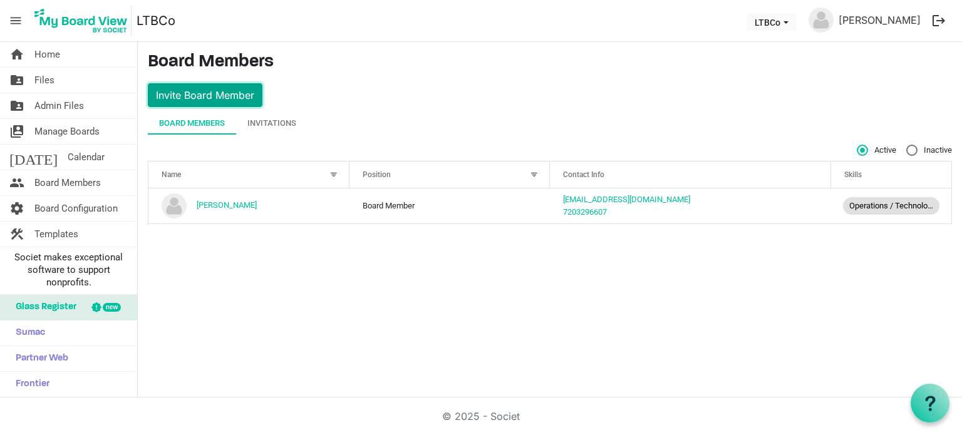
click at [220, 91] on button "Invite Board Member" at bounding box center [205, 95] width 115 height 24
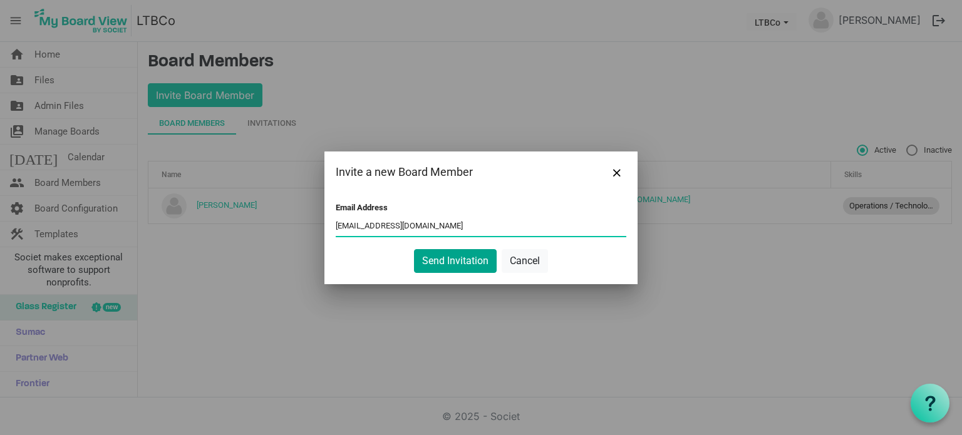
type input "[EMAIL_ADDRESS][DOMAIN_NAME]"
click at [448, 260] on button "Send Invitation" at bounding box center [455, 261] width 83 height 24
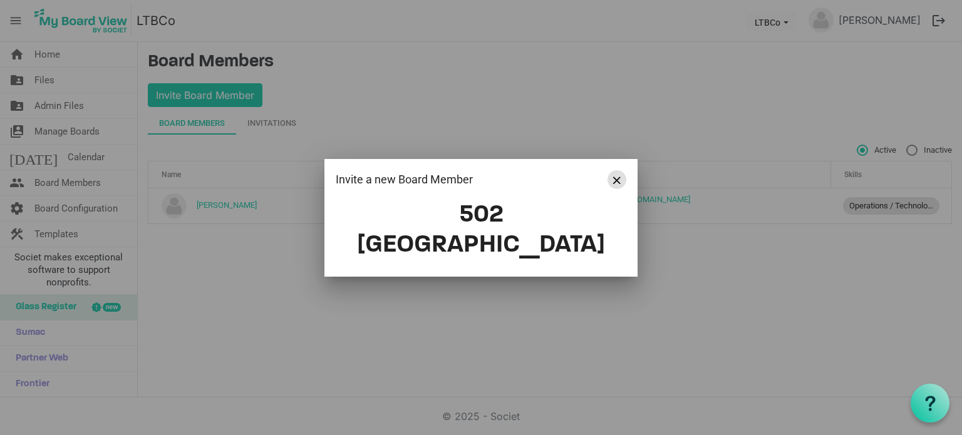
click at [620, 189] on button "Close" at bounding box center [616, 179] width 19 height 19
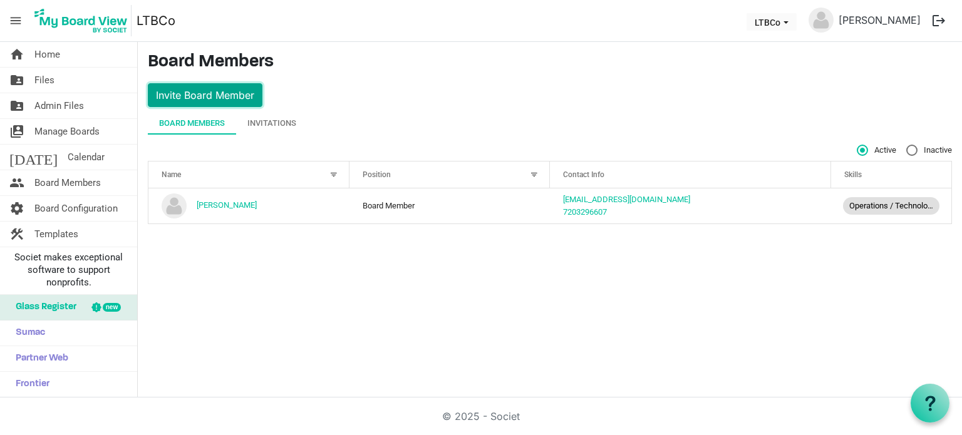
click at [222, 89] on button "Invite Board Member" at bounding box center [205, 95] width 115 height 24
click at [222, 90] on body "menu LTBCo LTBCo [PERSON_NAME] logout home Home folder_shared Files folder_shar…" at bounding box center [481, 199] width 962 height 398
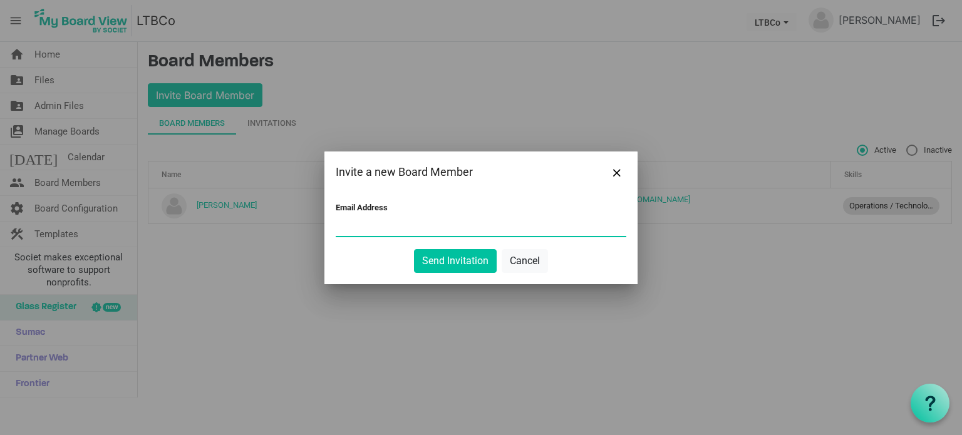
click at [411, 222] on input "Email Address" at bounding box center [481, 226] width 291 height 19
type input "[EMAIL_ADDRESS][DOMAIN_NAME]"
click at [451, 257] on button "Send Invitation" at bounding box center [455, 261] width 83 height 24
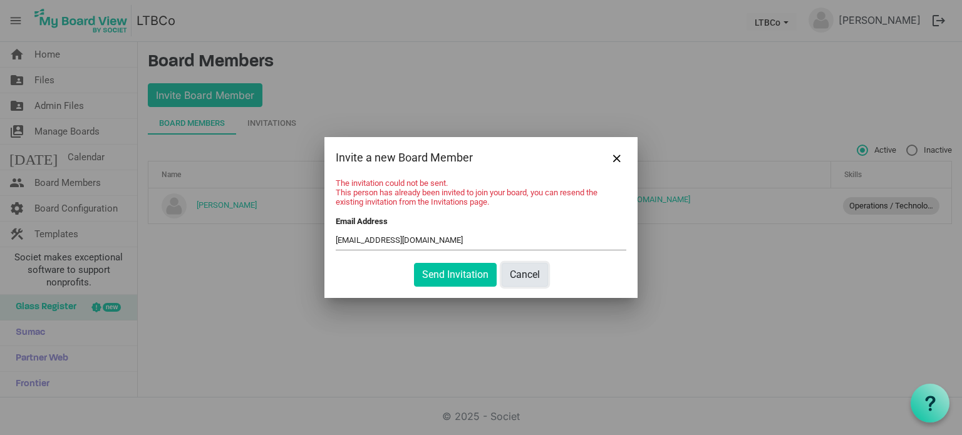
click at [520, 268] on button "Cancel" at bounding box center [524, 275] width 46 height 24
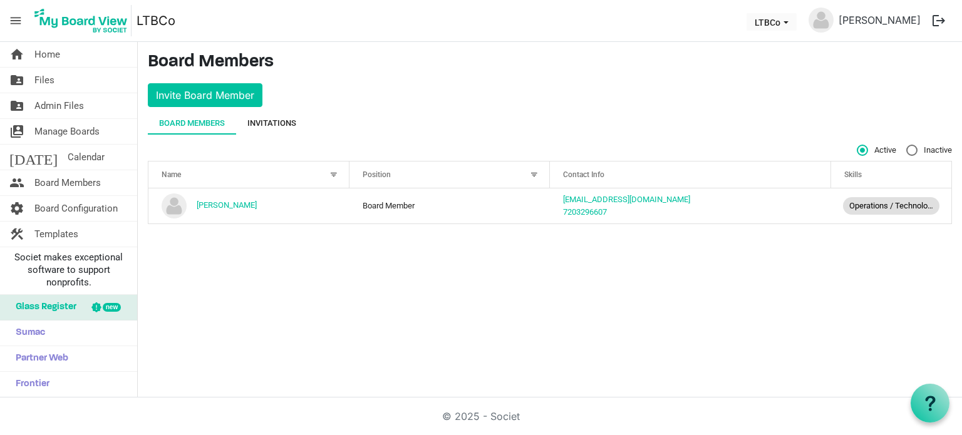
click at [287, 121] on div "Invitations" at bounding box center [271, 123] width 49 height 13
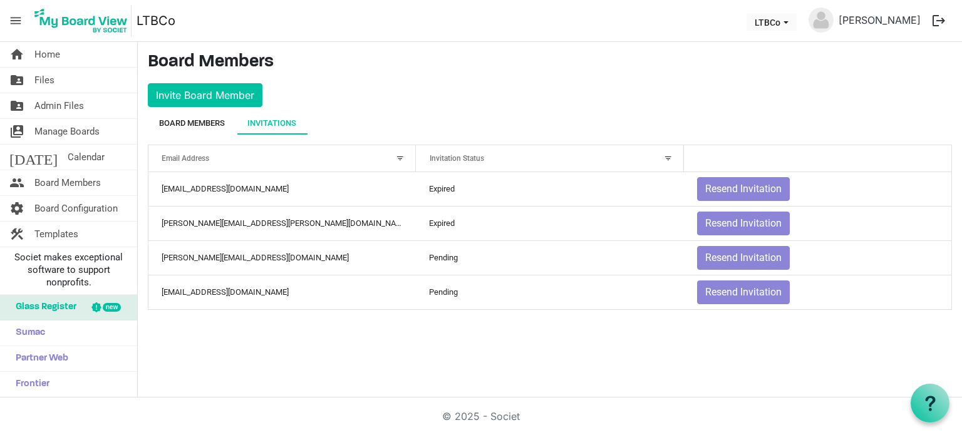
click at [203, 117] on div "Board Members" at bounding box center [192, 123] width 66 height 13
